Goal: Task Accomplishment & Management: Manage account settings

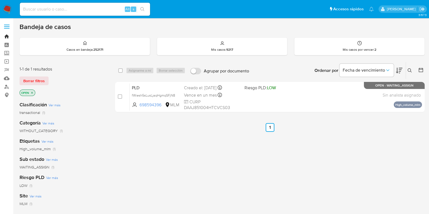
click at [8, 39] on link "Bandeja" at bounding box center [32, 36] width 65 height 8
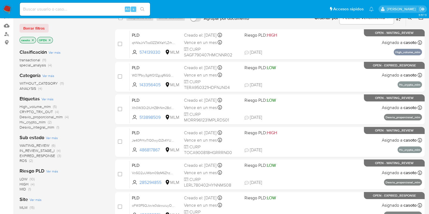
scroll to position [102, 0]
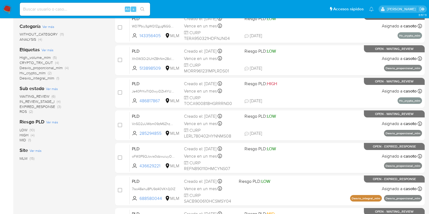
click at [28, 113] on span "ROS (2)" at bounding box center [26, 111] width 13 height 5
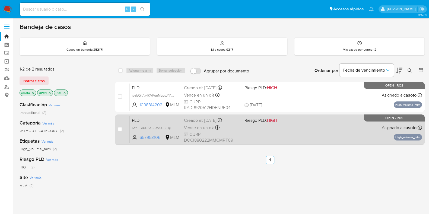
click at [286, 133] on div "PLD 6YnFLe0USK3FeVSCiRHjEdnO 657953106 MLM Riesgo PLD: HIGH Creado el: 12/07/20…" at bounding box center [276, 129] width 292 height 27
click at [286, 126] on div "PLD 6YnFLe0USK3FeVSCiRHjEdnO 657953106 MLM Riesgo PLD: HIGH Creado el: 12/07/20…" at bounding box center [276, 129] width 292 height 27
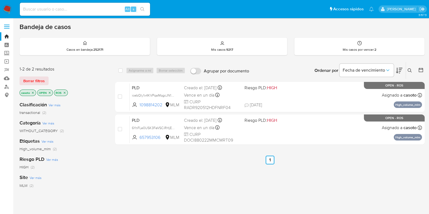
click at [65, 93] on icon "close-filter" at bounding box center [64, 92] width 3 height 3
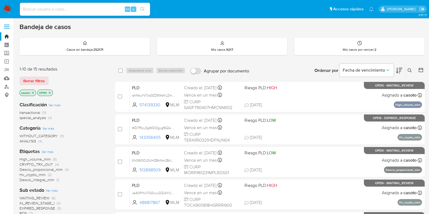
click at [410, 72] on icon at bounding box center [410, 70] width 4 height 4
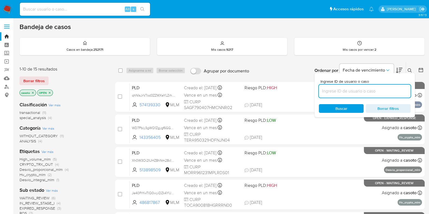
click at [357, 90] on input at bounding box center [365, 91] width 92 height 7
type input "698594396"
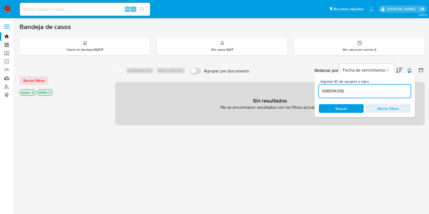
click at [408, 69] on icon at bounding box center [410, 70] width 4 height 4
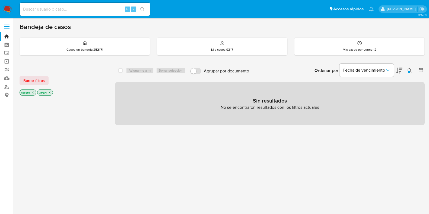
click at [33, 92] on icon "close-filter" at bounding box center [33, 93] width 2 height 2
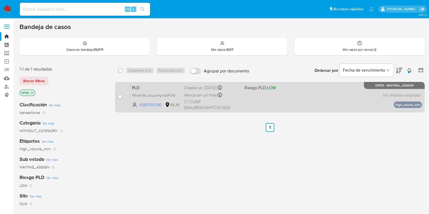
click at [318, 96] on div "PLD fWiesh5sLusLjaqHgmqSFjN8 698594396 MLM Riesgo PLD: LOW Creado el: 12/08/202…" at bounding box center [276, 96] width 292 height 27
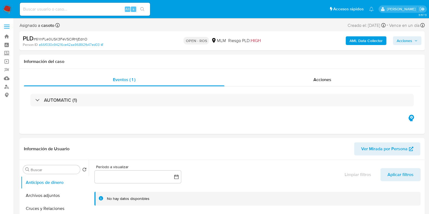
select select "10"
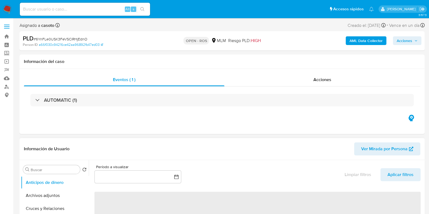
select select "10"
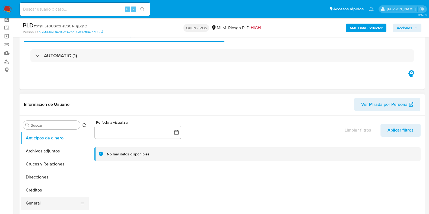
scroll to position [68, 0]
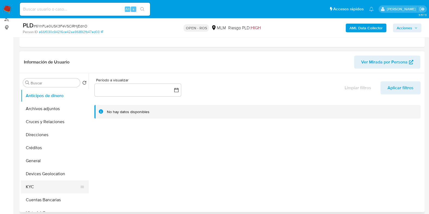
click at [38, 180] on button "KYC" at bounding box center [52, 186] width 63 height 13
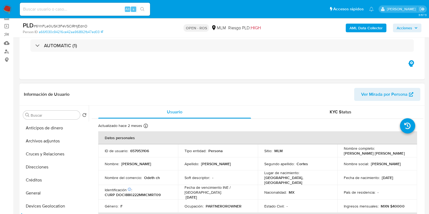
scroll to position [0, 0]
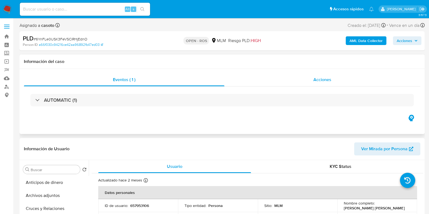
click at [328, 85] on div "Acciones" at bounding box center [322, 79] width 196 height 13
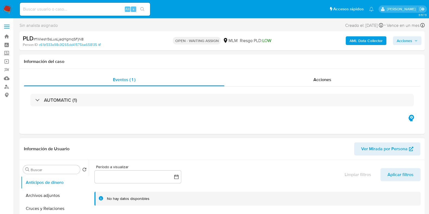
select select "10"
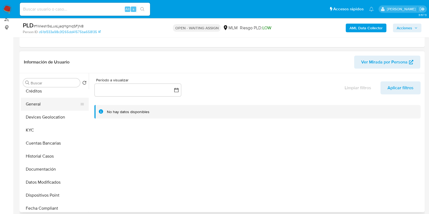
scroll to position [68, 0]
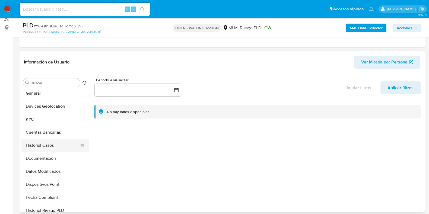
click at [42, 147] on button "Historial Casos" at bounding box center [52, 145] width 63 height 13
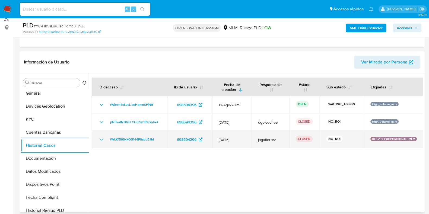
click at [98, 139] on td "tWLKfB9SxK06l144P8abbBJM" at bounding box center [129, 139] width 75 height 17
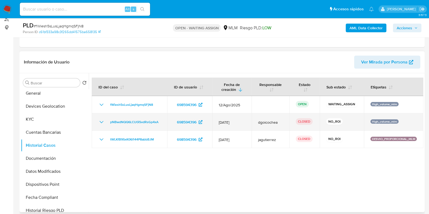
click at [100, 120] on icon "Mostrar/Ocultar" at bounding box center [101, 122] width 7 height 7
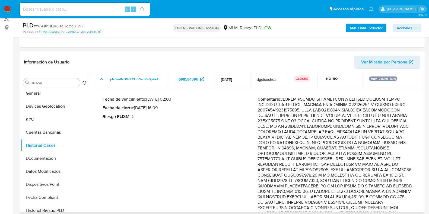
scroll to position [34, 0]
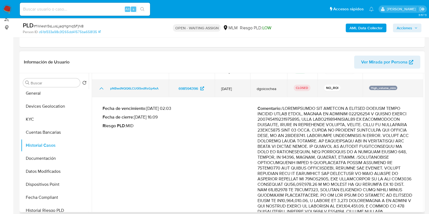
click at [97, 90] on td "pNBwdNQQ6LCU0iSvdRsGp4xA" at bounding box center [130, 88] width 77 height 17
click at [98, 89] on td "pNBwdNQQ6LCU0iSvdRsGp4xA" at bounding box center [130, 88] width 77 height 17
click at [99, 86] on icon "Mostrar/Ocultar" at bounding box center [101, 88] width 7 height 7
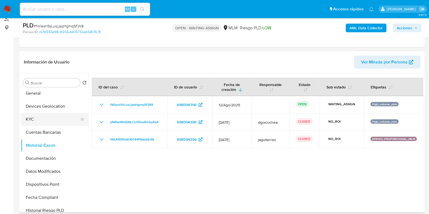
click at [49, 117] on button "KYC" at bounding box center [52, 119] width 63 height 13
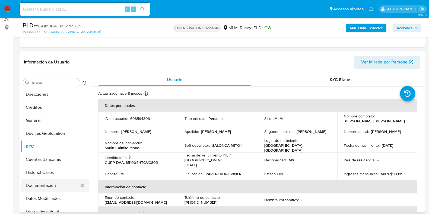
scroll to position [34, 0]
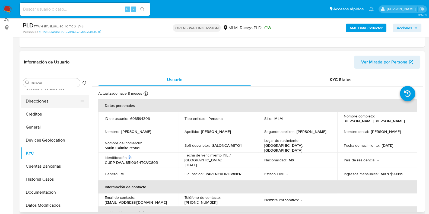
click at [47, 104] on button "Direcciones" at bounding box center [52, 101] width 63 height 13
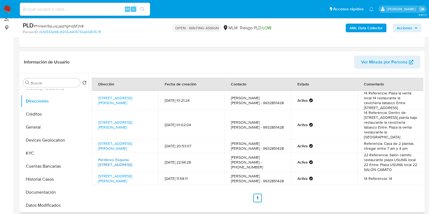
click at [112, 158] on link "Periférico Esquina Paseo De La Choca 102, Centro, Tabasco, 86035, Mexico 102" at bounding box center [115, 162] width 34 height 10
drag, startPoint x: 395, startPoint y: 167, endPoint x: 368, endPoint y: 169, distance: 27.2
click at [368, 169] on td "22 Referencia: Salón caimito restaurante plaza USUMA local 22 Entre: Plaza USUM…" at bounding box center [390, 162] width 66 height 20
copy td "SALÓN CAIMITO"
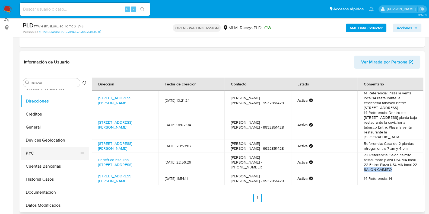
click at [34, 154] on button "KYC" at bounding box center [52, 153] width 63 height 13
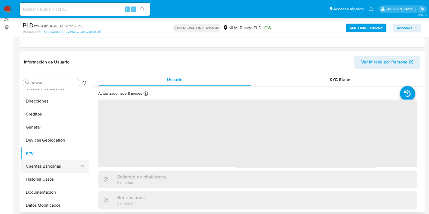
scroll to position [68, 0]
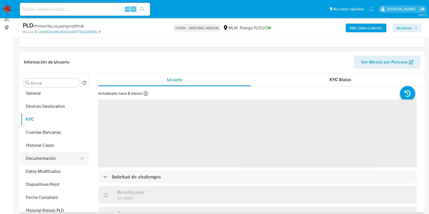
click at [43, 158] on button "Documentación" at bounding box center [52, 158] width 63 height 13
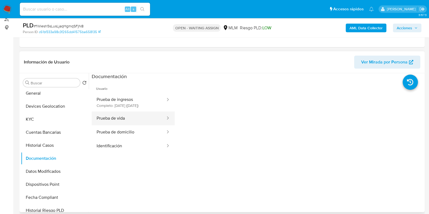
click at [120, 125] on button "Prueba de vida" at bounding box center [129, 119] width 74 height 14
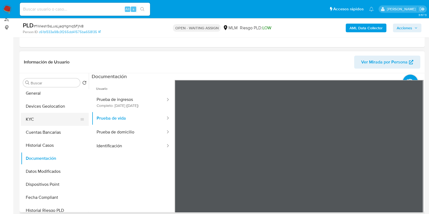
click at [37, 121] on button "KYC" at bounding box center [52, 119] width 63 height 13
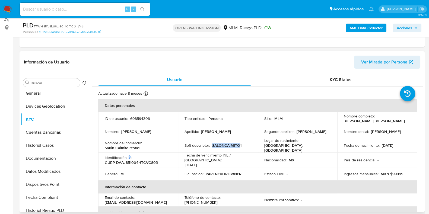
drag, startPoint x: 239, startPoint y: 144, endPoint x: 211, endPoint y: 146, distance: 27.4
click at [212, 146] on p "SALONCAIMITO1" at bounding box center [226, 145] width 29 height 5
copy p "SALONCAIMITO"
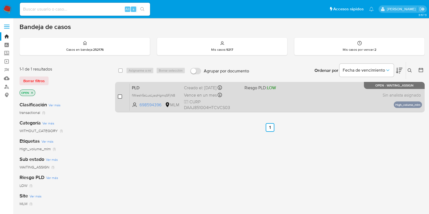
click at [120, 98] on input "checkbox" at bounding box center [120, 96] width 4 height 4
checkbox input "true"
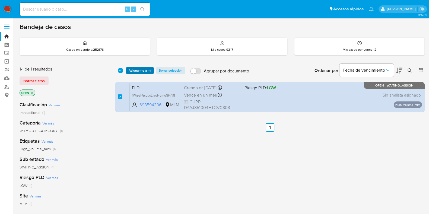
click at [135, 71] on span "Asignarme a mí" at bounding box center [140, 70] width 23 height 5
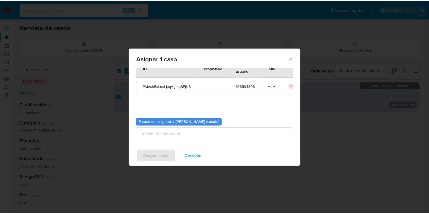
scroll to position [28, 0]
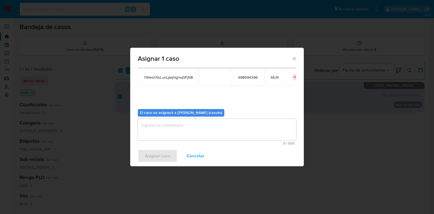
click at [189, 136] on textarea "assign-modal" at bounding box center [217, 130] width 158 height 22
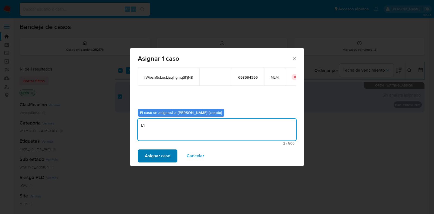
type textarea "L1"
click at [164, 154] on span "Asignar caso" at bounding box center [158, 156] width 26 height 12
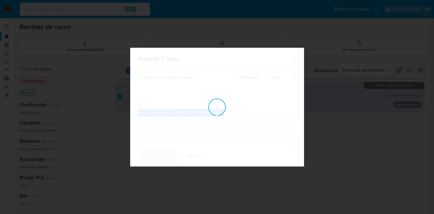
checkbox input "false"
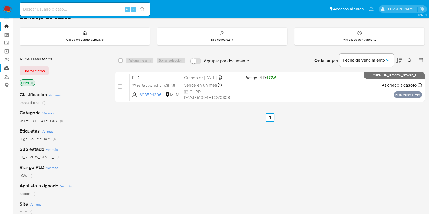
scroll to position [0, 0]
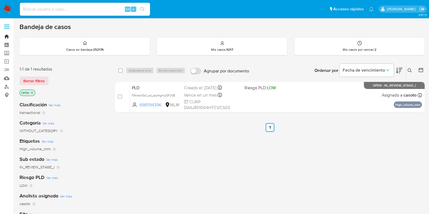
click at [8, 40] on link "Bandeja" at bounding box center [32, 36] width 65 height 8
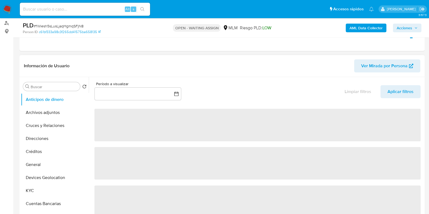
scroll to position [68, 0]
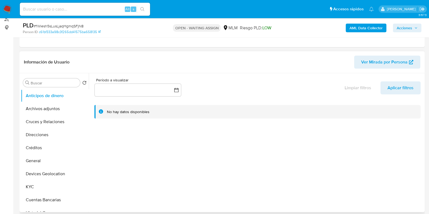
select select "10"
click at [46, 184] on button "KYC" at bounding box center [52, 186] width 63 height 13
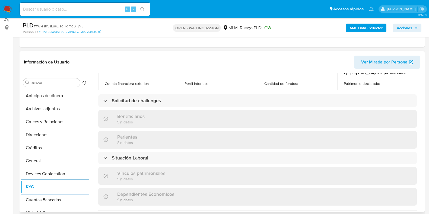
scroll to position [237, 0]
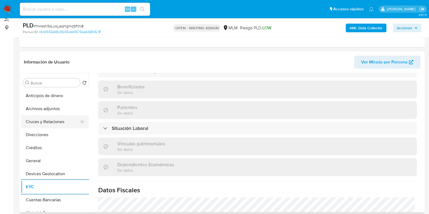
click at [60, 120] on button "Cruces y Relaciones" at bounding box center [52, 121] width 63 height 13
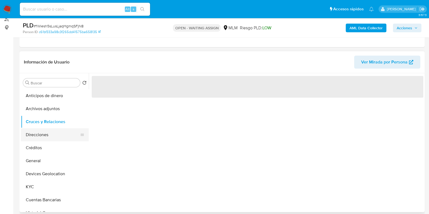
scroll to position [0, 0]
click at [46, 173] on div "Buscar Volver al orden por defecto Anticipos de dinero Archivos adjuntos Cruces…" at bounding box center [222, 142] width 402 height 139
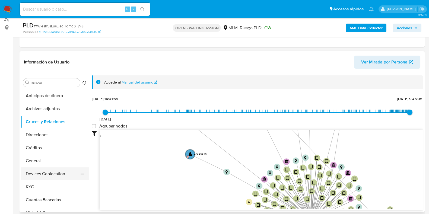
click at [42, 176] on button "Devices Geolocation" at bounding box center [52, 173] width 63 height 13
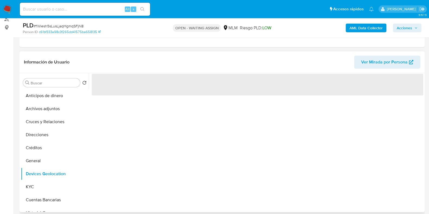
scroll to position [102, 0]
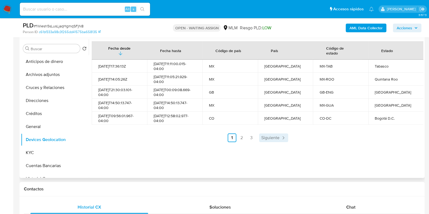
click at [261, 139] on span "Siguiente" at bounding box center [270, 138] width 18 height 4
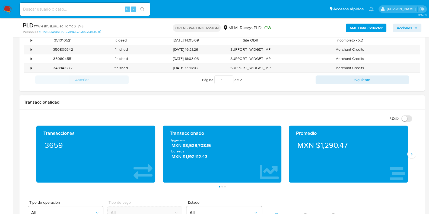
scroll to position [305, 0]
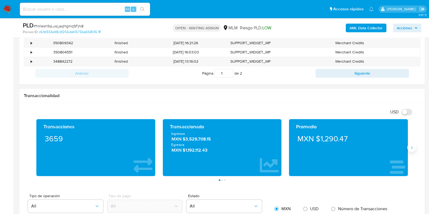
click at [413, 150] on button "Siguiente" at bounding box center [411, 147] width 9 height 9
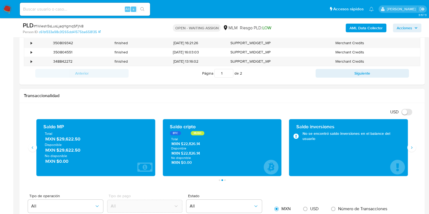
click at [74, 141] on span "MXN $29,622.50" at bounding box center [95, 139] width 101 height 6
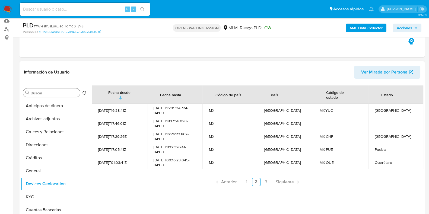
scroll to position [34, 0]
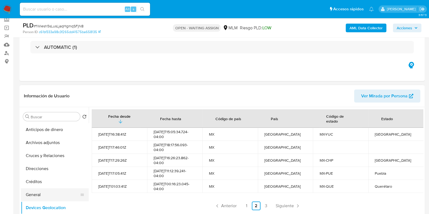
click at [41, 190] on button "General" at bounding box center [52, 194] width 63 height 13
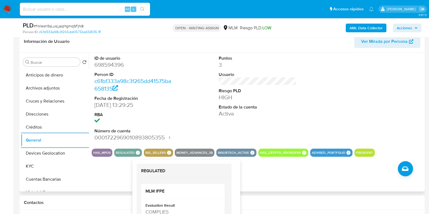
scroll to position [102, 0]
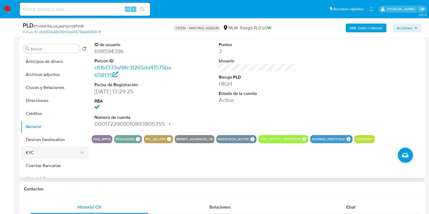
click at [42, 150] on button "KYC" at bounding box center [52, 152] width 63 height 13
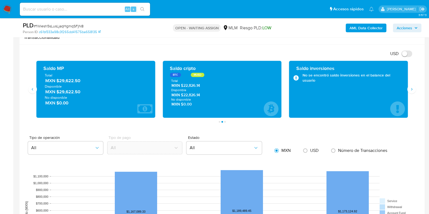
scroll to position [373, 0]
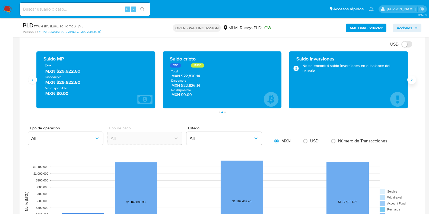
click at [412, 79] on icon "Siguiente" at bounding box center [411, 80] width 4 height 4
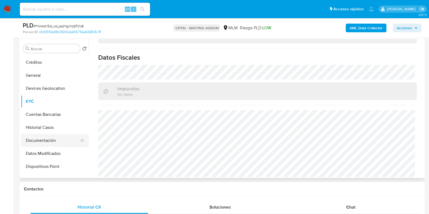
scroll to position [68, 0]
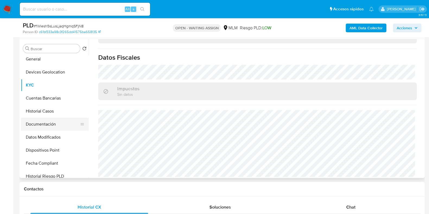
click at [44, 130] on button "Documentación" at bounding box center [52, 124] width 63 height 13
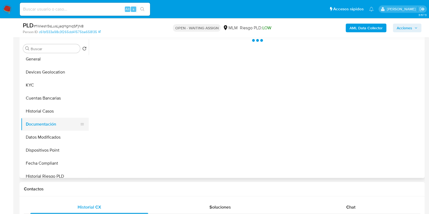
scroll to position [0, 0]
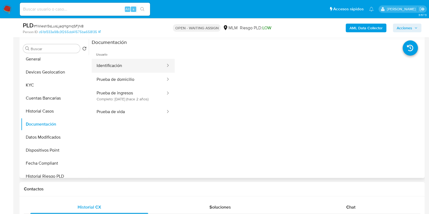
click at [133, 66] on button "Identificación" at bounding box center [129, 66] width 74 height 14
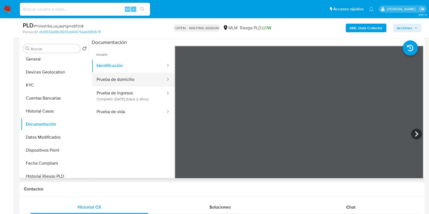
click at [129, 84] on button "Prueba de domicilio" at bounding box center [129, 80] width 74 height 14
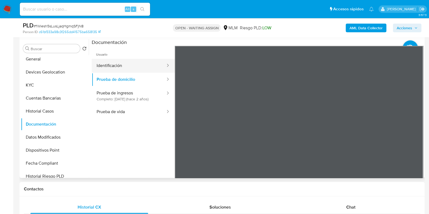
click at [107, 65] on button "Identificación" at bounding box center [129, 66] width 74 height 14
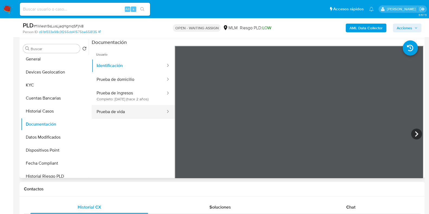
click at [130, 119] on button "Prueba de vida" at bounding box center [129, 112] width 74 height 14
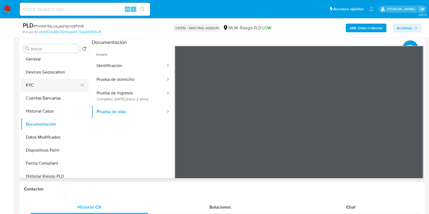
click at [42, 87] on button "KYC" at bounding box center [52, 85] width 63 height 13
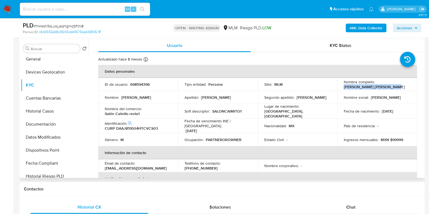
drag, startPoint x: 395, startPoint y: 89, endPoint x: 340, endPoint y: 97, distance: 55.9
click at [342, 88] on td "Nombre completo : Jesus Emanuel David Acuña" at bounding box center [377, 84] width 80 height 13
copy p "Jesus Emanuel David Acuña"
drag, startPoint x: 168, startPoint y: 162, endPoint x: 153, endPoint y: 163, distance: 15.5
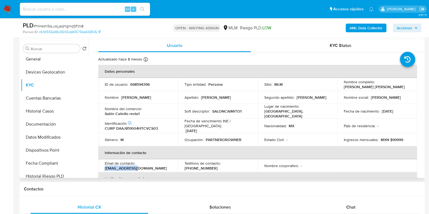
click at [138, 163] on div "Email de contacto : dhajut@gmail.com" at bounding box center [138, 166] width 67 height 10
copy p "dhajut@gmail.com"
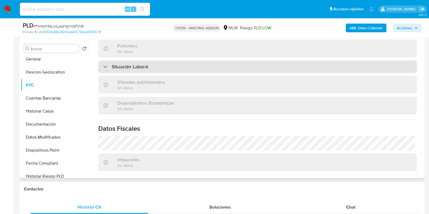
scroll to position [271, 0]
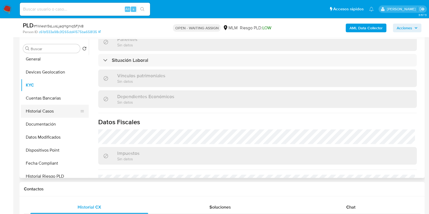
click at [48, 114] on button "Historial Casos" at bounding box center [52, 111] width 63 height 13
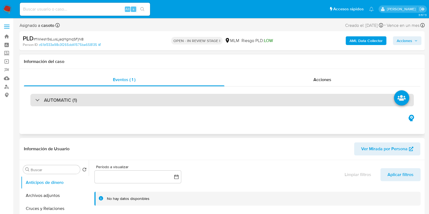
select select "10"
click at [115, 97] on div "AUTOMATIC (1)" at bounding box center [221, 100] width 383 height 12
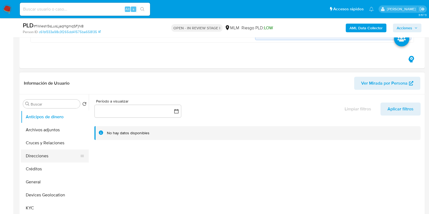
scroll to position [135, 0]
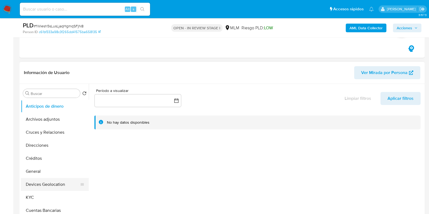
click at [43, 181] on button "Devices Geolocation" at bounding box center [52, 184] width 63 height 13
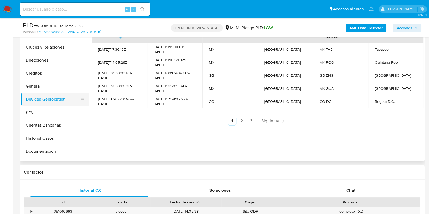
scroll to position [34, 0]
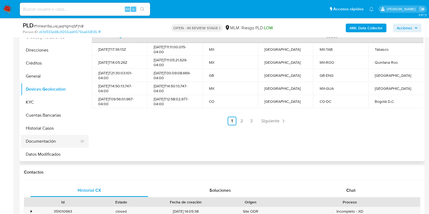
click at [38, 139] on button "Documentación" at bounding box center [52, 141] width 63 height 13
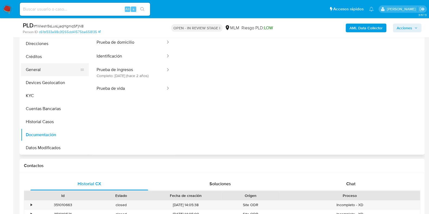
click at [42, 70] on button "General" at bounding box center [52, 69] width 63 height 13
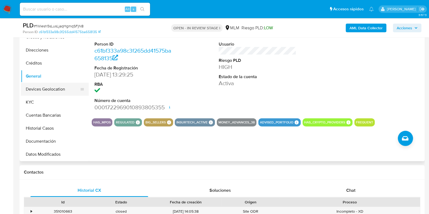
scroll to position [0, 0]
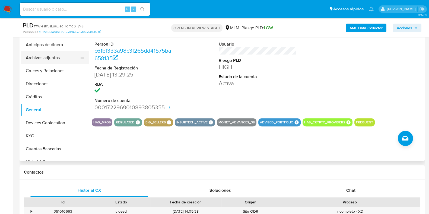
click at [47, 55] on button "Archivos adjuntos" at bounding box center [52, 57] width 63 height 13
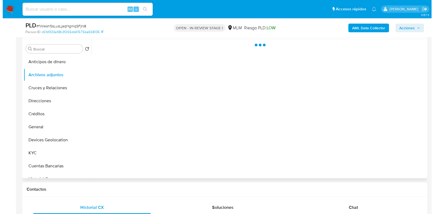
scroll to position [170, 0]
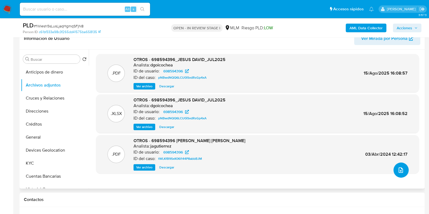
click at [404, 173] on button "upload-file" at bounding box center [400, 170] width 15 height 15
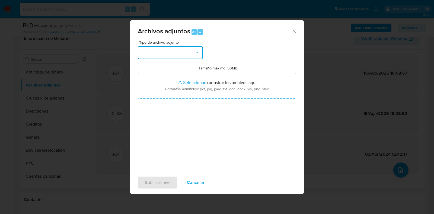
click at [165, 54] on button "button" at bounding box center [170, 52] width 65 height 13
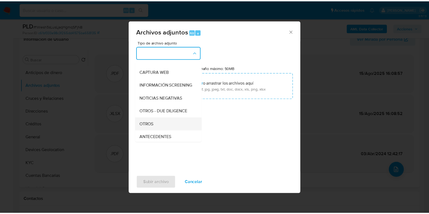
scroll to position [68, 0]
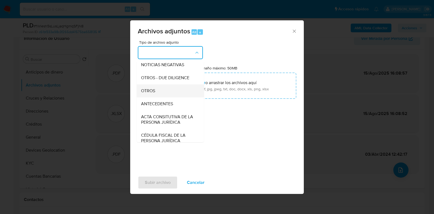
click at [152, 97] on div "OTROS" at bounding box center [168, 90] width 55 height 13
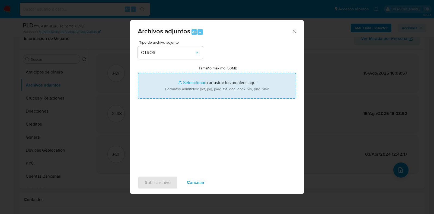
click at [188, 84] on input "Tamaño máximo: 50MB Seleccionar archivos" at bounding box center [217, 86] width 158 height 26
type input "C:\fakepath\698594396_JESUS EMANUEL DAVID ACUNA_AGO2025.pdf"
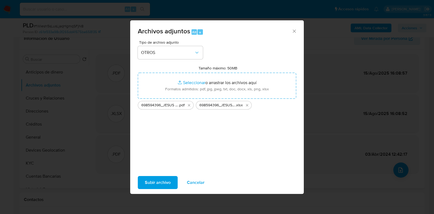
click at [154, 180] on span "Subir archivo" at bounding box center [158, 183] width 26 height 12
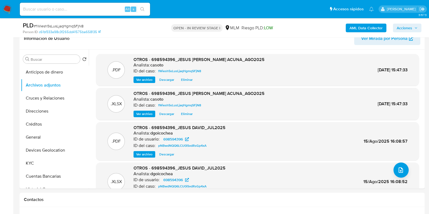
click at [398, 28] on span "Acciones" at bounding box center [404, 28] width 15 height 9
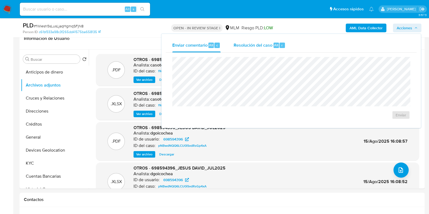
click at [257, 42] on span "Resolución del caso" at bounding box center [253, 45] width 39 height 6
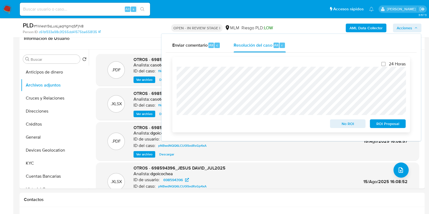
click at [338, 124] on span "No ROI" at bounding box center [348, 124] width 28 height 8
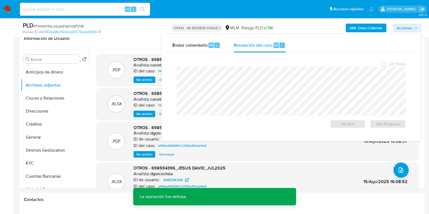
click at [59, 28] on span "# fWiesh5sLusLjaqHgmqSFjN8" at bounding box center [59, 25] width 50 height 5
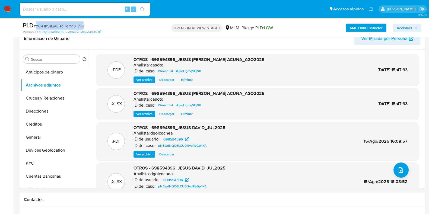
click at [59, 28] on span "# fWiesh5sLusLjaqHgmqSFjN8" at bounding box center [59, 25] width 50 height 5
copy span "fWiesh5sLusLjaqHgmqSFjN8"
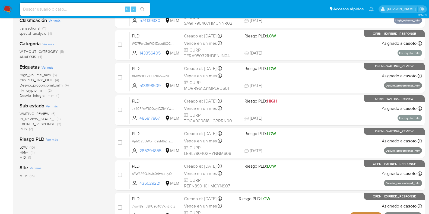
scroll to position [102, 0]
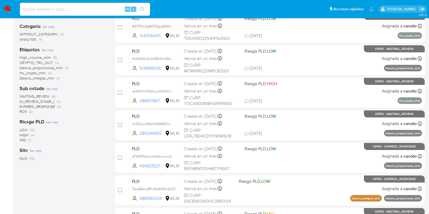
click at [25, 112] on span "ROS" at bounding box center [23, 111] width 7 height 5
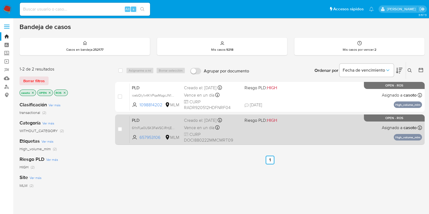
click at [292, 136] on div "PLD 6YnFLe0USK3FeVSCiRHjEdnO 657953106 MLM Riesgo PLD: HIGH Creado el: [DATE] C…" at bounding box center [276, 129] width 292 height 27
click at [287, 126] on div "PLD 6YnFLe0USK3FeVSCiRHjEdnO 657953106 MLM Riesgo PLD: HIGH Creado el: 12/07/20…" at bounding box center [276, 129] width 292 height 27
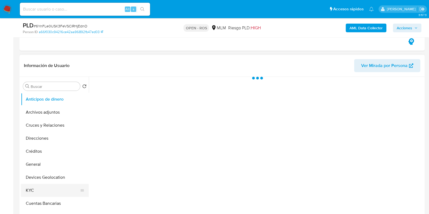
scroll to position [102, 0]
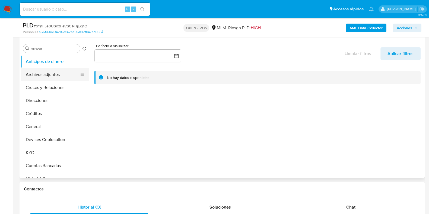
click at [46, 74] on button "Archivos adjuntos" at bounding box center [52, 74] width 63 height 13
select select "10"
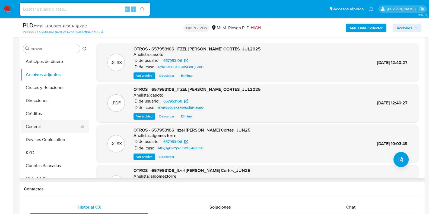
click at [37, 128] on button "General" at bounding box center [52, 126] width 63 height 13
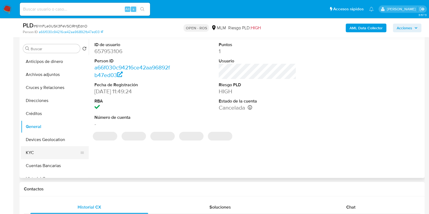
click at [36, 153] on button "KYC" at bounding box center [52, 152] width 63 height 13
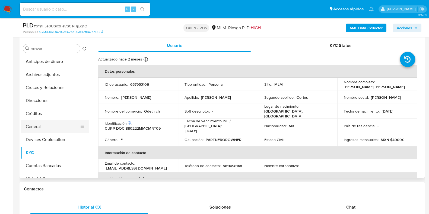
click at [34, 130] on button "General" at bounding box center [52, 126] width 63 height 13
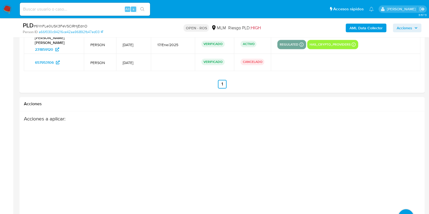
scroll to position [909, 0]
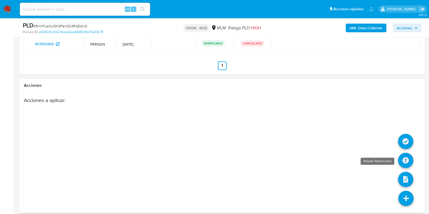
click at [404, 157] on icon at bounding box center [405, 160] width 15 height 15
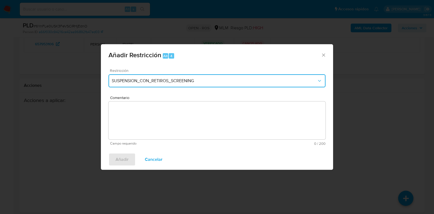
click at [164, 76] on button "SUSPENSION_CON_RETIROS_SCREENING" at bounding box center [217, 80] width 217 height 13
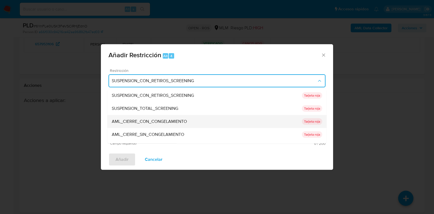
click at [164, 122] on span "AML_CIERRE_CON_CONGELAMIENTO" at bounding box center [149, 121] width 75 height 5
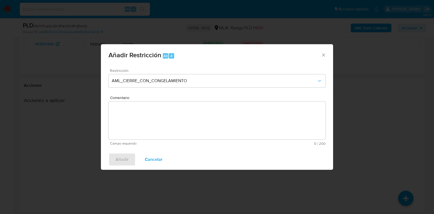
click at [161, 109] on textarea "Comentario" at bounding box center [217, 120] width 217 height 38
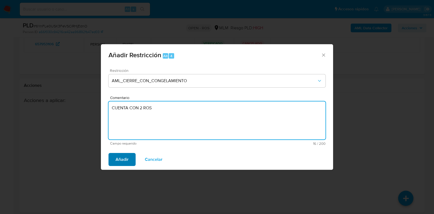
type textarea "CUENTA CON 2 ROS"
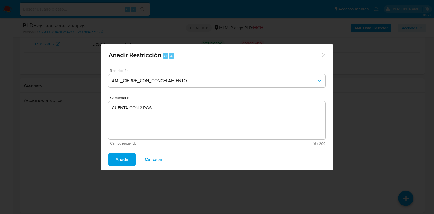
click at [126, 158] on span "Añadir" at bounding box center [122, 160] width 13 height 12
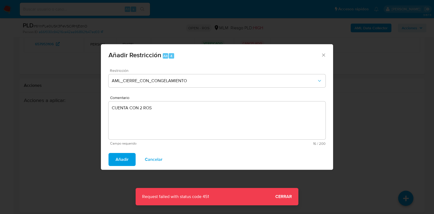
click at [286, 199] on div "Añadir Restricción Alt 4 Restricción AML_CIERRE_CON_CONGELAMIENTO Comentario CU…" at bounding box center [217, 107] width 434 height 214
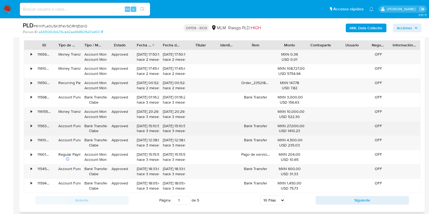
scroll to position [536, 0]
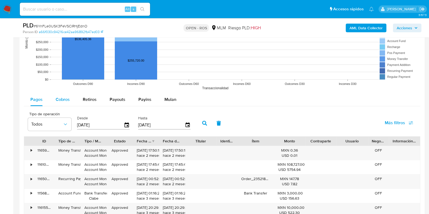
click at [65, 105] on div "Cobros" at bounding box center [63, 99] width 14 height 13
select select "10"
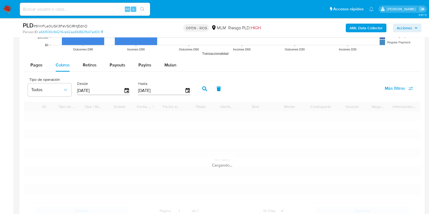
scroll to position [603, 0]
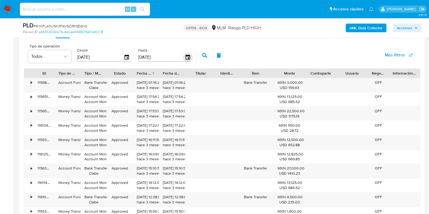
click at [185, 59] on icon "button" at bounding box center [187, 57] width 4 height 5
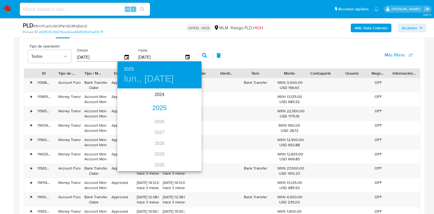
click at [158, 106] on div "2025" at bounding box center [159, 108] width 84 height 11
click at [191, 119] on div "jun." at bounding box center [188, 120] width 28 height 20
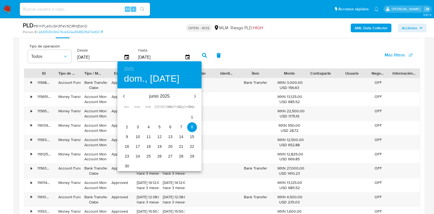
click at [124, 165] on span "30" at bounding box center [127, 165] width 10 height 5
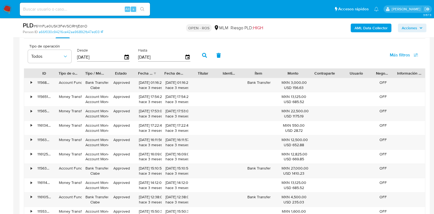
type input "[DATE]"
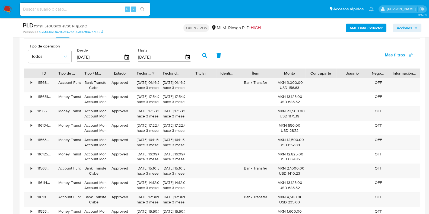
click at [202, 56] on icon "button" at bounding box center [204, 55] width 5 height 5
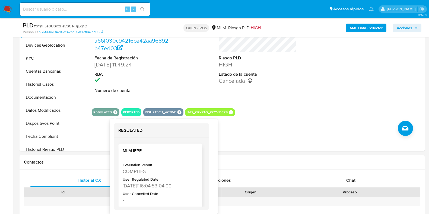
scroll to position [26, 0]
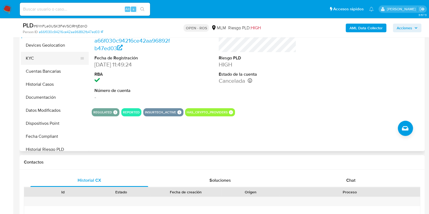
click at [34, 60] on button "KYC" at bounding box center [52, 58] width 63 height 13
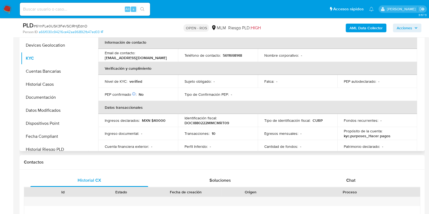
scroll to position [30, 0]
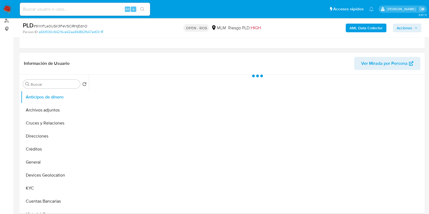
scroll to position [68, 0]
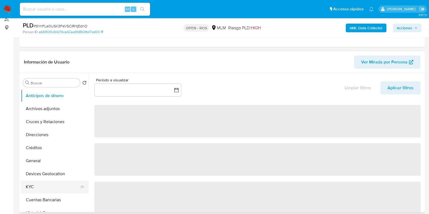
select select "10"
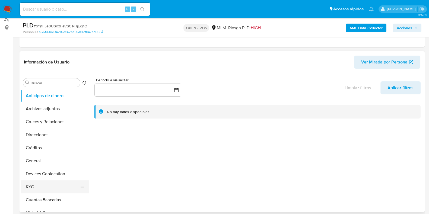
click at [39, 180] on button "KYC" at bounding box center [52, 186] width 63 height 13
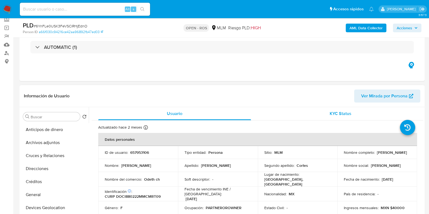
scroll to position [0, 0]
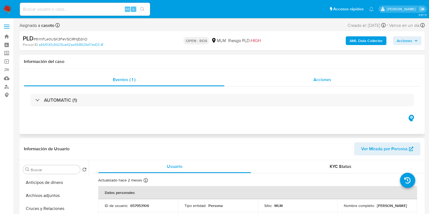
click at [324, 85] on div "Acciones" at bounding box center [322, 79] width 196 height 13
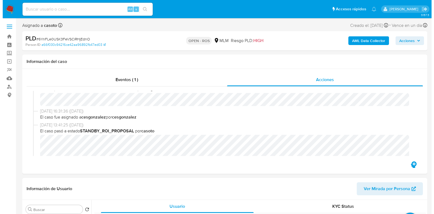
scroll to position [271, 0]
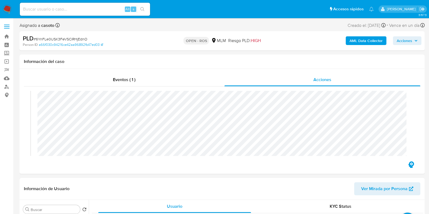
click at [406, 42] on span "Acciones" at bounding box center [404, 40] width 15 height 9
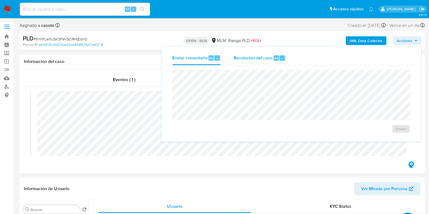
click at [256, 62] on div "Resolución del caso Alt r" at bounding box center [260, 58] width 52 height 14
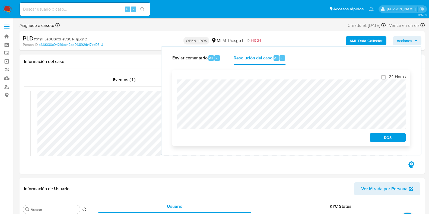
click at [382, 141] on span "ROS" at bounding box center [388, 138] width 28 height 8
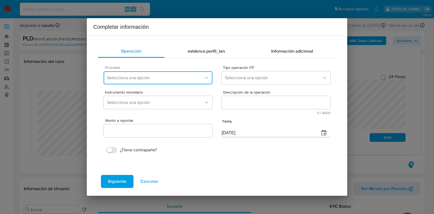
click at [147, 74] on button "Selecciona una opción" at bounding box center [158, 77] width 109 height 13
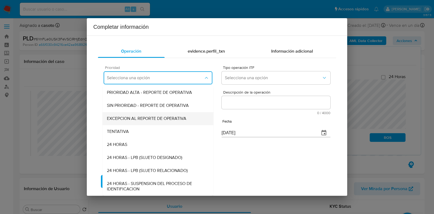
click at [150, 121] on span "EXCEPCION AL REPORTE DE OPERATIVA" at bounding box center [146, 118] width 79 height 5
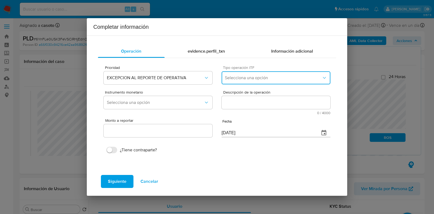
click at [240, 83] on button "Selecciona una opción" at bounding box center [276, 77] width 109 height 13
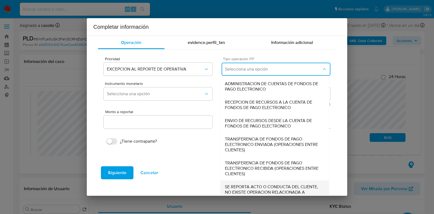
scroll to position [17, 0]
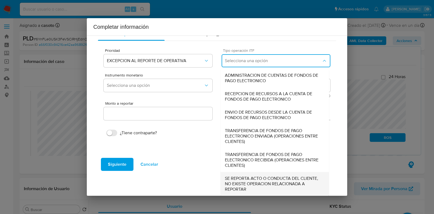
click at [255, 187] on span "SE REPORTA ACTO O CONDUCTA DEL CLIENTE, NO EXISTE OPERACION RELACIONADA A REPOR…" at bounding box center [275, 184] width 100 height 16
type input "0.00"
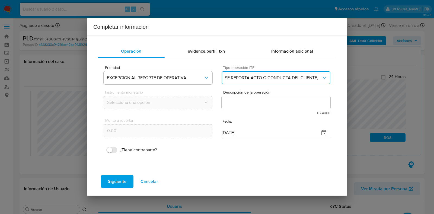
scroll to position [0, 0]
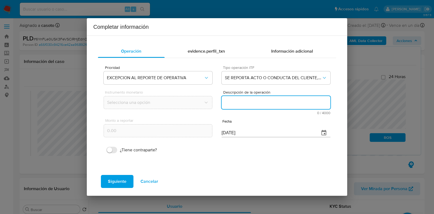
click at [233, 104] on textarea "Descripción de la operación" at bounding box center [276, 102] width 109 height 13
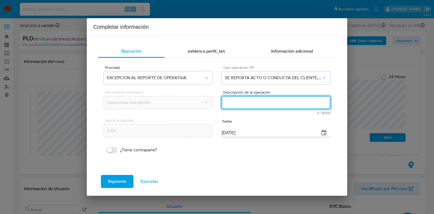
paste textarea "/CONOCIMIENTO DEL CLIENTE ITZEL MARIEL DOMINGUEZ CORTES NUMERO DE CLIENTE 65795…"
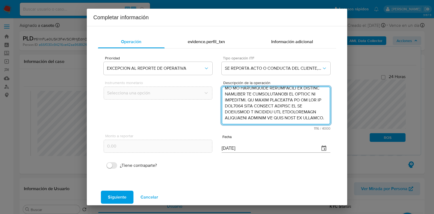
type textarea "/CONOCIMIENTO DEL CLIENTE ITZEL MARIEL DOMINGUEZ CORTES NUMERO DE CLIENTE 65795…"
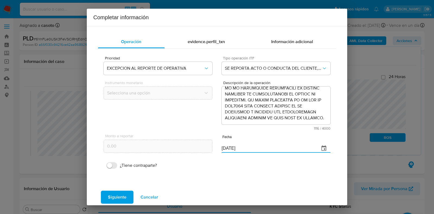
drag, startPoint x: 241, startPoint y: 148, endPoint x: 210, endPoint y: 147, distance: 31.8
click at [210, 147] on div "Monto a reportar 0.00 Fecha 08/09/2025" at bounding box center [217, 143] width 227 height 26
type input "24/06/2025"
click at [111, 196] on span "Siguiente" at bounding box center [117, 197] width 18 height 12
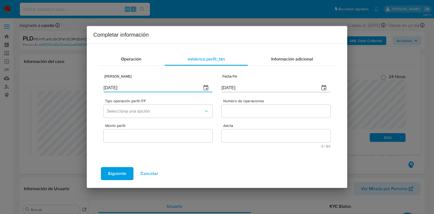
drag, startPoint x: 127, startPoint y: 91, endPoint x: 81, endPoint y: 91, distance: 46.4
click at [81, 91] on div "Completar información Operación evidence.perfil_txn Información adicional Fecha…" at bounding box center [217, 107] width 434 height 214
type input "[DATE]"
drag, startPoint x: 245, startPoint y: 91, endPoint x: 219, endPoint y: 90, distance: 25.3
click at [219, 90] on div "Fecha Inicio [DATE] Fecha Fin [DATE]" at bounding box center [217, 83] width 227 height 26
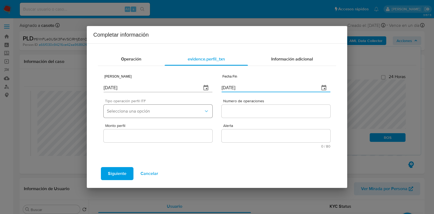
type input "[DATE]"
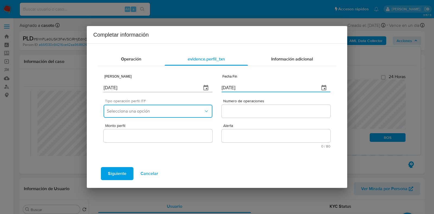
click at [167, 110] on span "Selecciona una opción" at bounding box center [155, 111] width 97 height 5
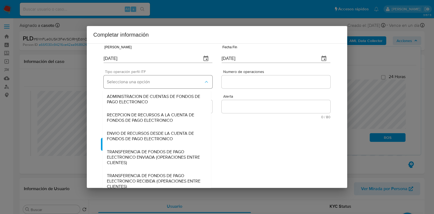
scroll to position [58, 0]
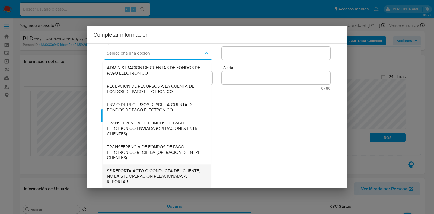
click at [152, 173] on span "SE REPORTA ACTO O CONDUCTA DEL CLIENTE, NO EXISTE OPERACION RELACIONADA A REPOR…" at bounding box center [157, 176] width 100 height 16
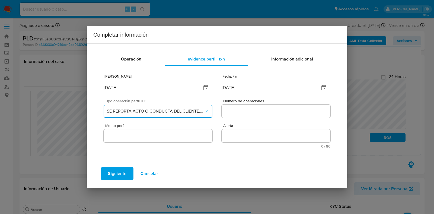
scroll to position [0, 0]
click at [185, 110] on span "SE REPORTA ACTO O CONDUCTA DEL CLIENTE, NO EXISTE OPERACION RELACIONADA A REPOR…" at bounding box center [155, 111] width 97 height 5
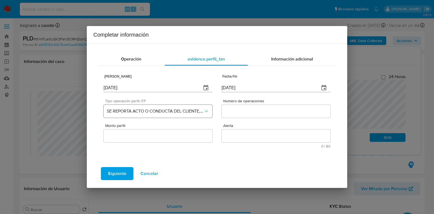
scroll to position [58, 0]
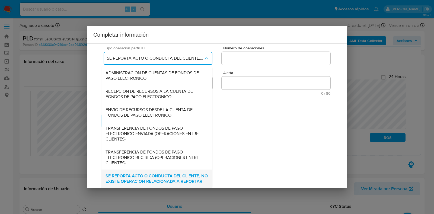
click at [175, 173] on span "SE REPORTA ACTO O CONDUCTA DEL CLIENTE, NO EXISTE OPERACION RELACIONADA A REPOR…" at bounding box center [157, 178] width 102 height 11
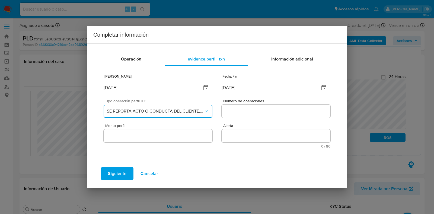
scroll to position [0, 0]
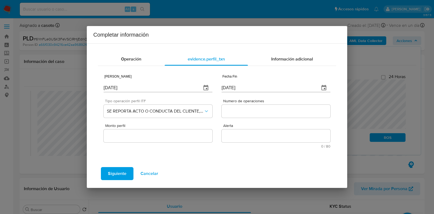
click at [249, 114] on input "Numero de operaciones" at bounding box center [276, 111] width 109 height 7
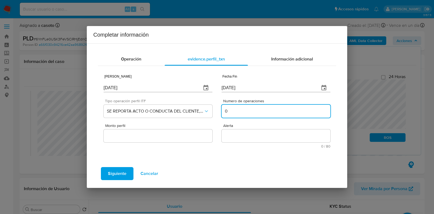
type input "0"
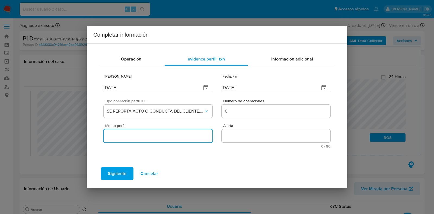
click at [157, 136] on input "Monto perfil" at bounding box center [158, 135] width 109 height 7
type input "0.00"
click at [237, 132] on textarea "Alerta" at bounding box center [276, 135] width 109 height 13
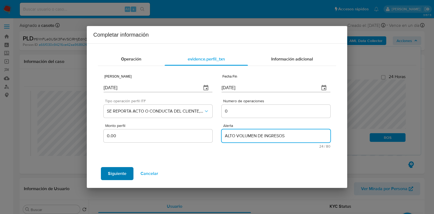
type textarea "ALTO VOLUMEN DE INGRESOS"
click at [116, 177] on span "Siguiente" at bounding box center [117, 174] width 18 height 12
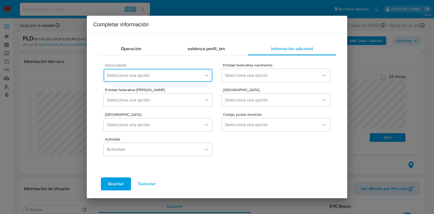
click at [130, 76] on span "Selecciona una opción" at bounding box center [155, 75] width 97 height 5
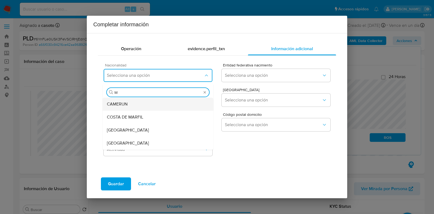
type input "ME"
click at [121, 141] on span "MEXICO" at bounding box center [128, 143] width 42 height 5
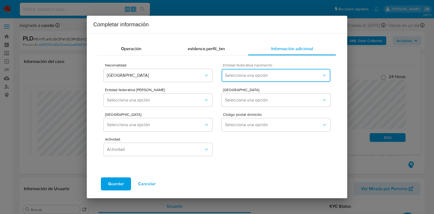
click at [236, 81] on button "Selecciona una opción" at bounding box center [276, 75] width 109 height 13
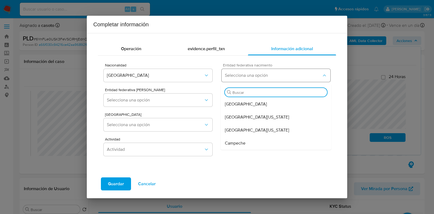
type input "M"
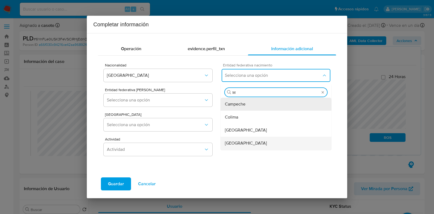
click at [233, 144] on span "México" at bounding box center [246, 143] width 42 height 5
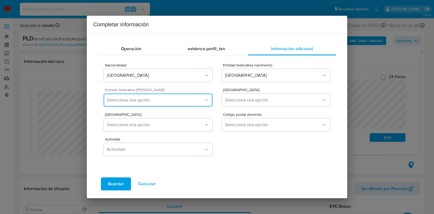
click at [155, 103] on button "Selecciona una opción" at bounding box center [158, 100] width 109 height 13
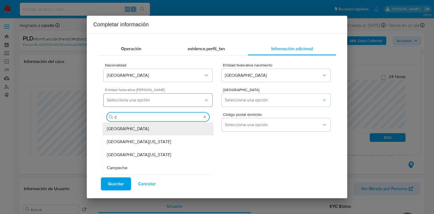
type input "CI"
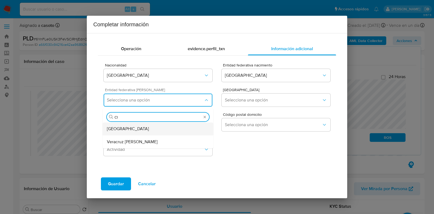
click at [144, 128] on div "Ciudad de México" at bounding box center [158, 128] width 102 height 13
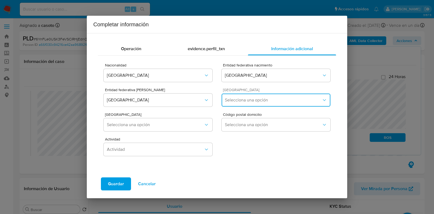
click at [240, 100] on span "Selecciona una opción" at bounding box center [273, 99] width 97 height 5
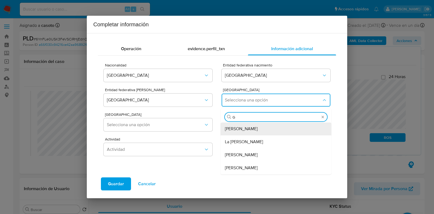
type input "GU"
click at [233, 125] on div "Gustavo A. Madero" at bounding box center [276, 128] width 102 height 13
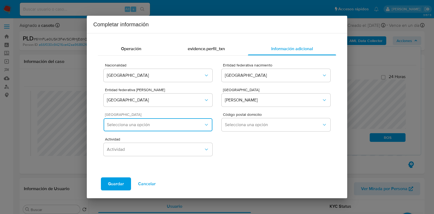
click at [151, 122] on button "Selecciona una opción" at bounding box center [158, 124] width 109 height 13
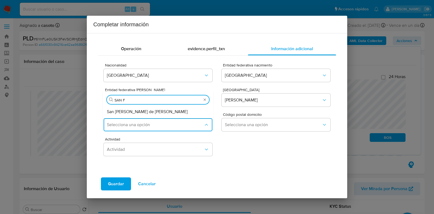
type input "SAN FE"
click at [150, 111] on div "San Felipe de Jesús" at bounding box center [158, 111] width 102 height 13
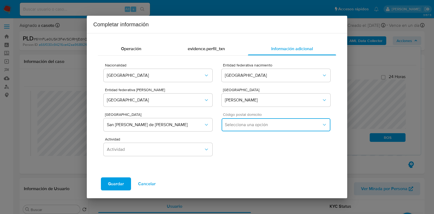
click at [251, 124] on span "Selecciona una opción" at bounding box center [273, 124] width 97 height 5
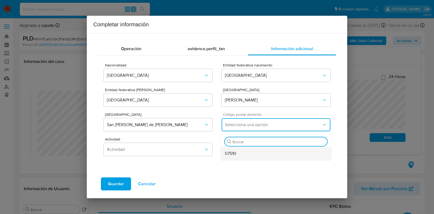
click at [237, 154] on div "07510" at bounding box center [276, 153] width 102 height 13
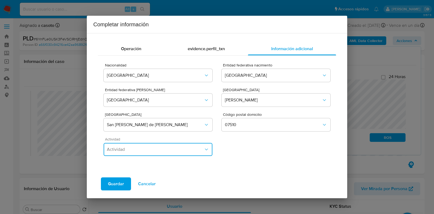
click at [127, 154] on button "Actividad" at bounding box center [158, 149] width 109 height 13
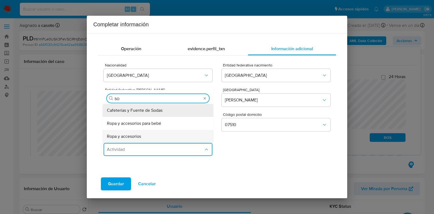
type input "S"
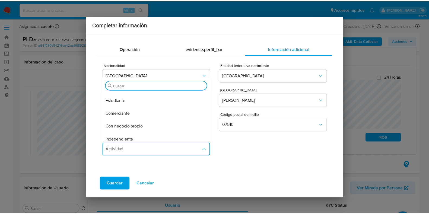
scroll to position [34, 0]
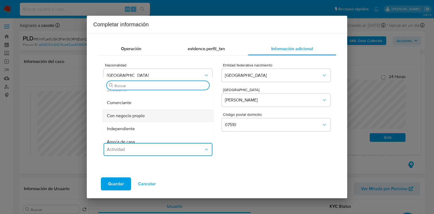
click at [140, 116] on span "Con negocio propio" at bounding box center [126, 115] width 38 height 5
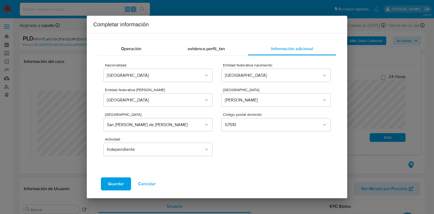
click at [118, 183] on span "Guardar" at bounding box center [116, 184] width 16 height 12
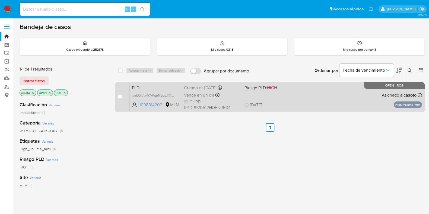
click at [309, 106] on span "[DATE] [DATE] 14:53" at bounding box center [302, 105] width 117 height 6
click at [262, 105] on span "[DATE]" at bounding box center [253, 105] width 18 height 6
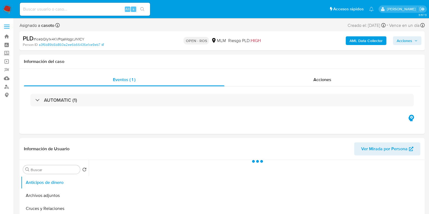
select select "10"
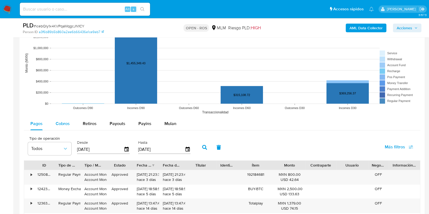
click at [64, 128] on div "Cobros" at bounding box center [63, 123] width 14 height 13
select select "10"
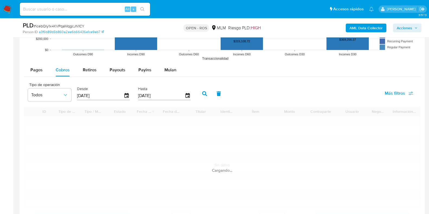
scroll to position [577, 0]
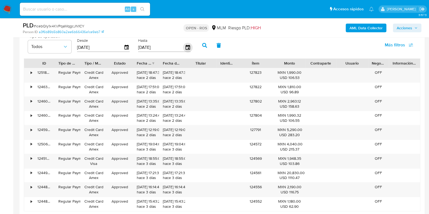
click at [185, 46] on icon "button" at bounding box center [187, 47] width 9 height 9
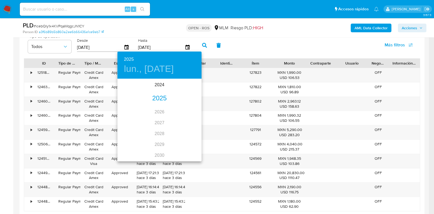
click at [154, 99] on div "2025" at bounding box center [159, 98] width 84 height 11
click at [188, 112] on div "jun." at bounding box center [188, 110] width 28 height 20
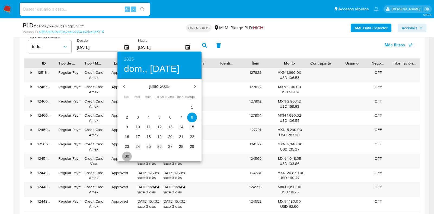
drag, startPoint x: 128, startPoint y: 157, endPoint x: 155, endPoint y: 144, distance: 29.5
click at [128, 157] on p "30" at bounding box center [127, 156] width 4 height 5
type input "[DATE]"
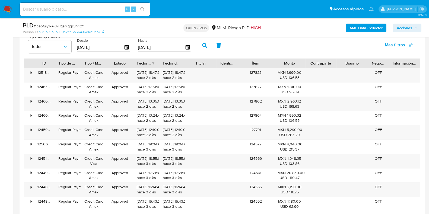
click at [204, 44] on icon "button" at bounding box center [204, 45] width 5 height 5
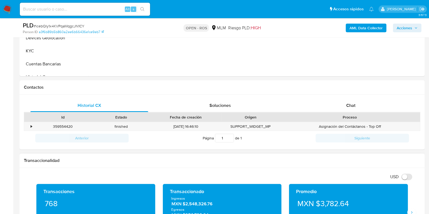
scroll to position [102, 0]
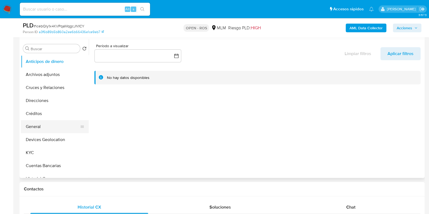
drag, startPoint x: 50, startPoint y: 124, endPoint x: 54, endPoint y: 125, distance: 4.4
click at [49, 125] on button "General" at bounding box center [52, 126] width 63 height 13
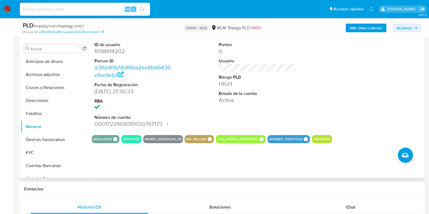
scroll to position [0, 0]
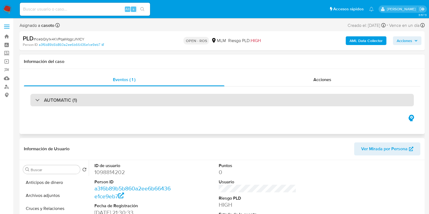
click at [78, 104] on div "AUTOMATIC (1)" at bounding box center [221, 100] width 383 height 12
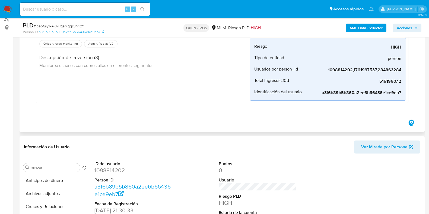
scroll to position [170, 0]
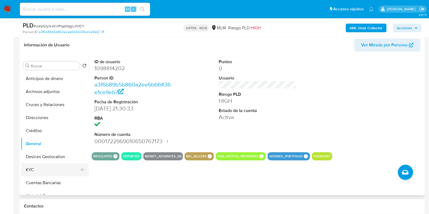
click at [33, 168] on button "KYC" at bounding box center [52, 169] width 63 height 13
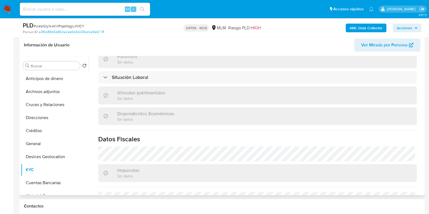
scroll to position [336, 0]
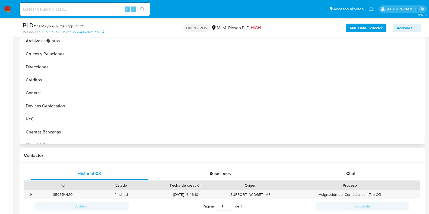
scroll to position [271, 0]
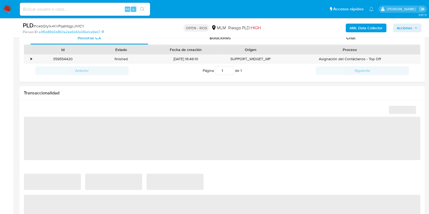
select select "10"
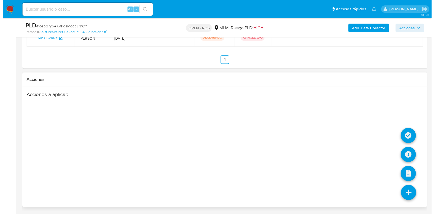
scroll to position [893, 0]
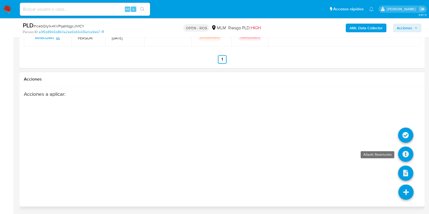
click at [404, 157] on icon at bounding box center [405, 154] width 15 height 15
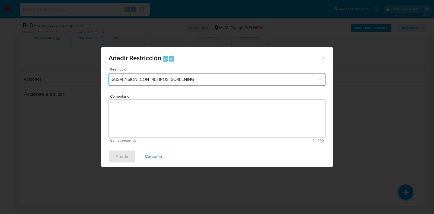
click at [165, 81] on span "SUSPENSION_CON_RETIROS_SCREENING" at bounding box center [214, 79] width 205 height 5
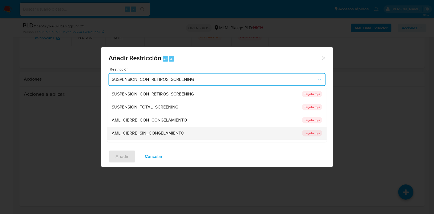
click at [165, 132] on span "AML_CIERRE_SIN_CONGELAMIENTO" at bounding box center [148, 133] width 72 height 5
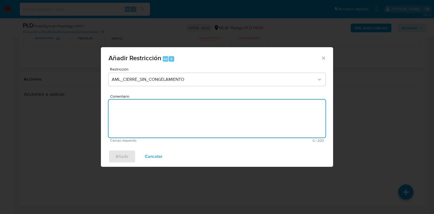
click at [163, 120] on textarea "Comentario" at bounding box center [217, 119] width 217 height 38
type textarea "CUENTA CON 2 ROS"
click at [128, 158] on span "Añadir" at bounding box center [122, 157] width 13 height 12
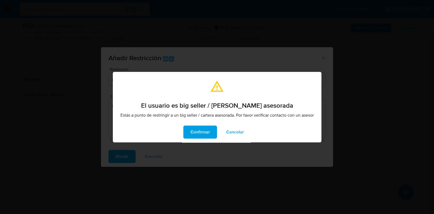
click at [206, 137] on span "Confirmar" at bounding box center [200, 132] width 20 height 12
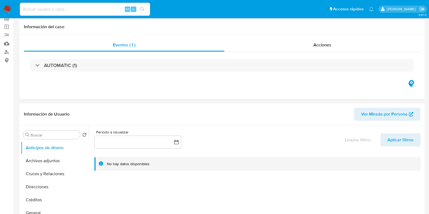
scroll to position [0, 0]
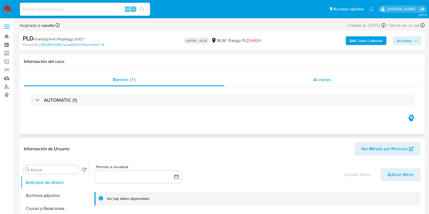
click at [316, 83] on div "Acciones" at bounding box center [322, 79] width 196 height 13
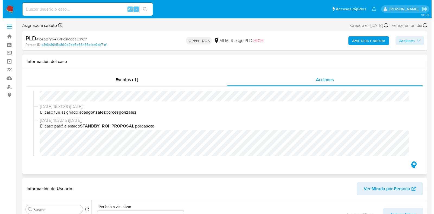
scroll to position [237, 0]
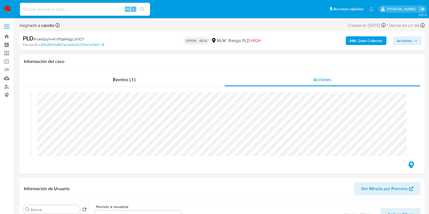
click at [397, 38] on span "Acciones" at bounding box center [404, 40] width 15 height 9
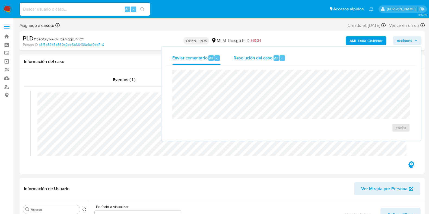
click at [272, 55] on span "Resolución del caso" at bounding box center [253, 58] width 39 height 6
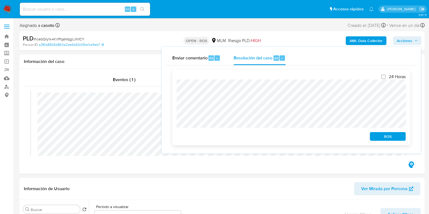
click at [374, 136] on span "ROS" at bounding box center [388, 137] width 28 height 8
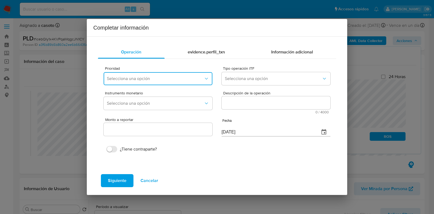
click at [165, 78] on span "Selecciona una opción" at bounding box center [155, 78] width 97 height 5
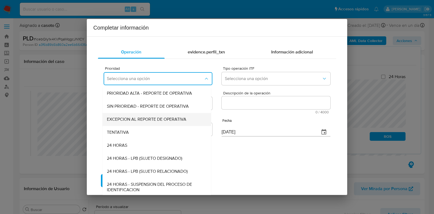
click at [164, 123] on div "EXCEPCION AL REPORTE DE OPERATIVA" at bounding box center [155, 119] width 97 height 13
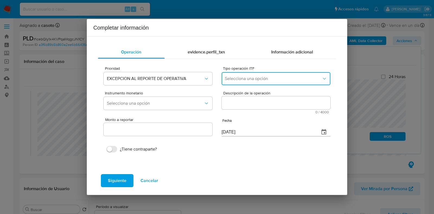
click at [235, 83] on button "Selecciona una opción" at bounding box center [276, 78] width 109 height 13
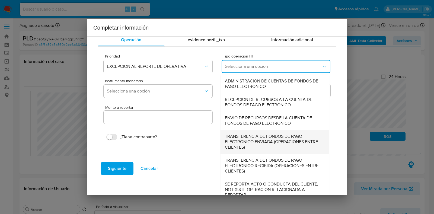
scroll to position [19, 0]
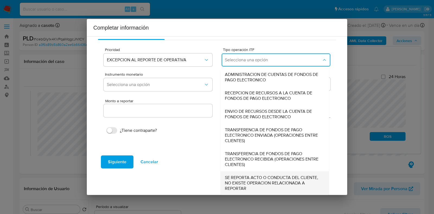
click at [238, 179] on span "SE REPORTA ACTO O CONDUCTA DEL CLIENTE, NO EXISTE OPERACION RELACIONADA A REPOR…" at bounding box center [273, 183] width 97 height 16
type input "0.00"
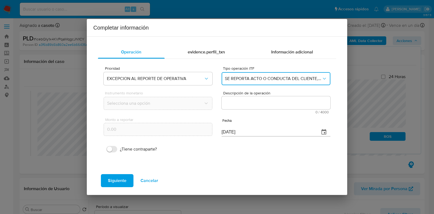
scroll to position [0, 0]
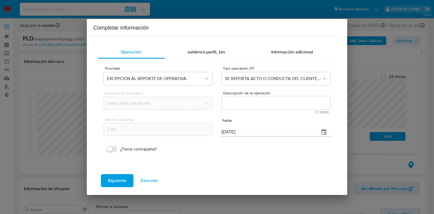
click at [238, 102] on textarea "Descripción de la operación" at bounding box center [276, 102] width 109 height 13
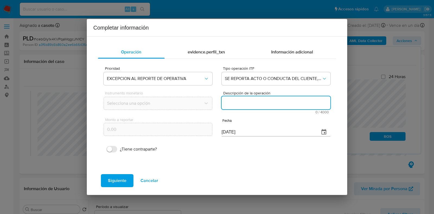
paste textarea "CONOCIMIENTO DEL CLIENTE O USUARIO/ CLIENTE RAFAEL RANGEL DORANTES NUMERO DE CL…"
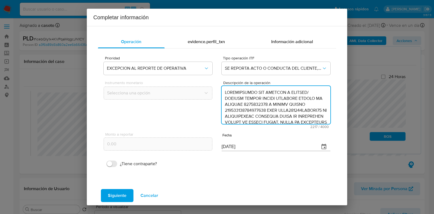
scroll to position [336, 0]
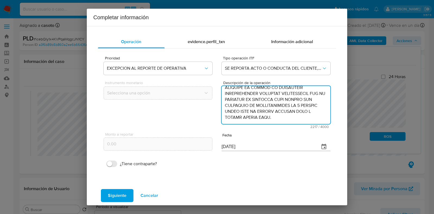
type textarea "CONOCIMIENTO DEL CLIENTE O USUARIO/ CLIENTE RAFAEL RANGEL DORANTES NUMERO DE CL…"
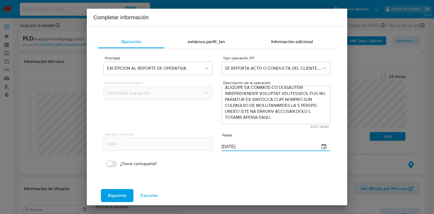
drag, startPoint x: 243, startPoint y: 147, endPoint x: 214, endPoint y: 144, distance: 28.3
click at [214, 144] on div "Monto a reportar 0.00 Fecha 08/09/2025" at bounding box center [217, 142] width 227 height 26
type input "30/06/2025"
click at [121, 195] on span "Siguiente" at bounding box center [117, 196] width 18 height 12
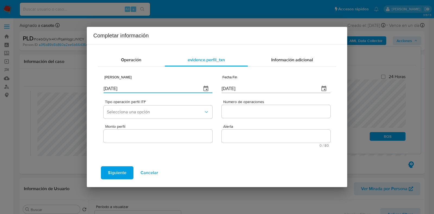
drag, startPoint x: 129, startPoint y: 90, endPoint x: 82, endPoint y: 83, distance: 48.3
click at [82, 83] on div "Completar información Operación evidence.perfil_txn Información adicional Fecha…" at bounding box center [217, 107] width 434 height 214
type input "01/06/2024"
drag, startPoint x: 246, startPoint y: 89, endPoint x: 220, endPoint y: 93, distance: 25.5
click at [220, 93] on div "Fecha Inicio 01/06/2024 Fecha Fin 08/09/2025" at bounding box center [217, 84] width 227 height 26
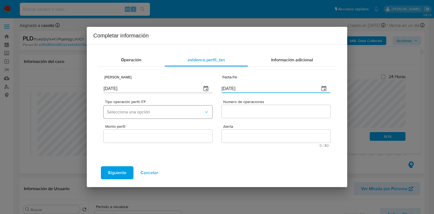
type input "31/12/2024"
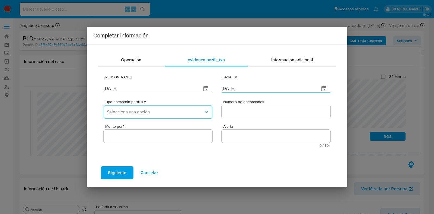
click at [184, 114] on span "Selecciona una opción" at bounding box center [155, 111] width 97 height 5
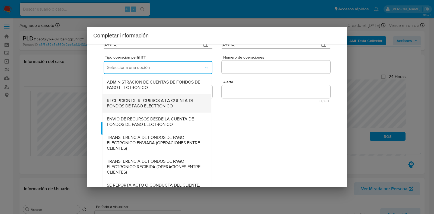
scroll to position [60, 0]
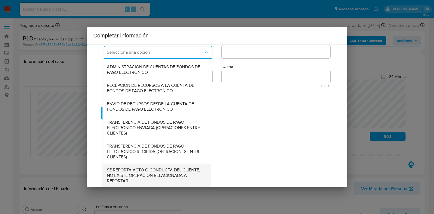
click at [152, 170] on span "SE REPORTA ACTO O CONDUCTA DEL CLIENTE, NO EXISTE OPERACION RELACIONADA A REPOR…" at bounding box center [155, 175] width 97 height 16
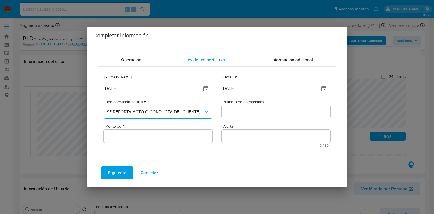
scroll to position [0, 0]
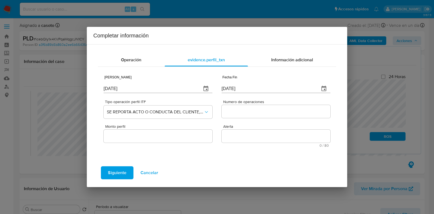
click at [246, 113] on input "Numero de operaciones" at bounding box center [276, 111] width 109 height 7
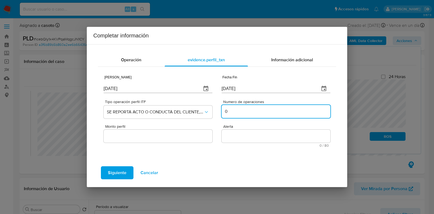
type input "0"
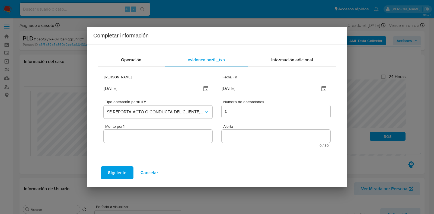
click at [164, 140] on div at bounding box center [158, 136] width 109 height 13
drag, startPoint x: 166, startPoint y: 134, endPoint x: 164, endPoint y: 140, distance: 6.3
click at [166, 134] on input "Monto perfil" at bounding box center [158, 136] width 109 height 7
click at [239, 138] on textarea "Alerta" at bounding box center [276, 136] width 109 height 13
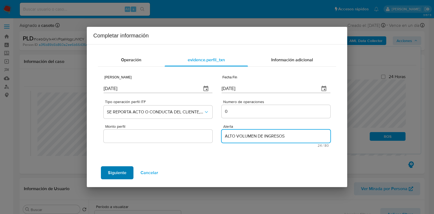
type textarea "ALTO VOLUMEN DE INGRESOS"
click at [113, 177] on span "Siguiente" at bounding box center [117, 173] width 18 height 12
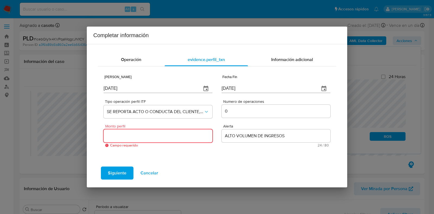
click at [129, 135] on input "Monto perfil" at bounding box center [158, 135] width 109 height 7
type input "0.00"
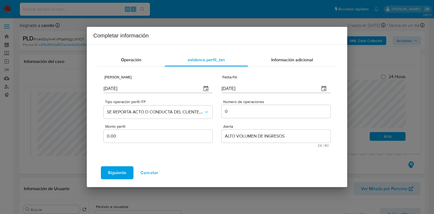
click at [111, 169] on span "Siguiente" at bounding box center [117, 173] width 18 height 12
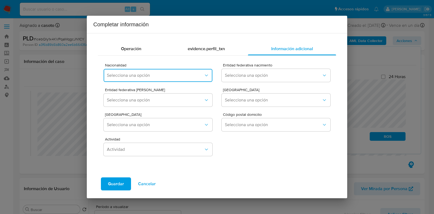
click at [150, 72] on button "Selecciona una opción" at bounding box center [158, 75] width 109 height 13
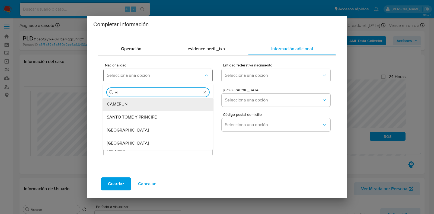
type input "ME"
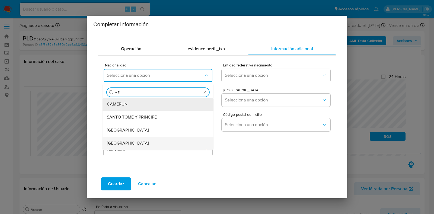
click at [119, 142] on span "MEXICO" at bounding box center [128, 143] width 42 height 5
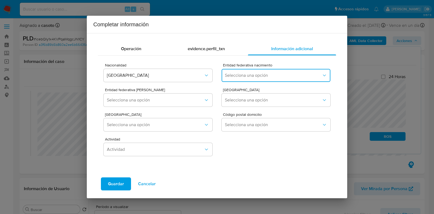
click at [241, 78] on button "Selecciona una opción" at bounding box center [276, 75] width 109 height 13
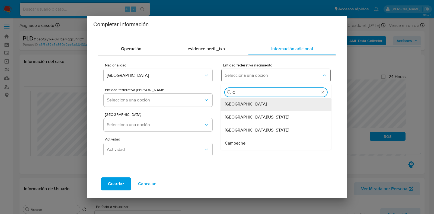
type input "CI"
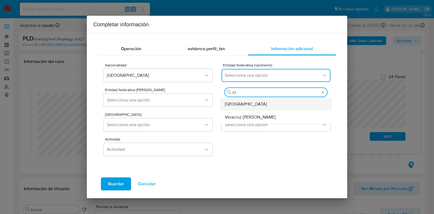
click at [234, 105] on span "Ciudad de México" at bounding box center [246, 103] width 42 height 5
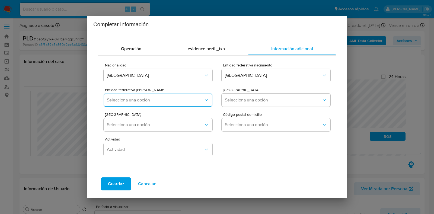
click at [152, 102] on span "Selecciona una opción" at bounding box center [155, 99] width 97 height 5
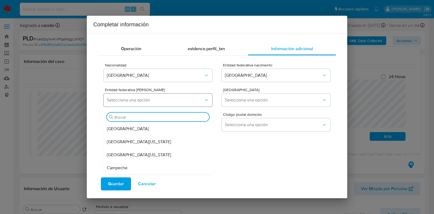
type input "E"
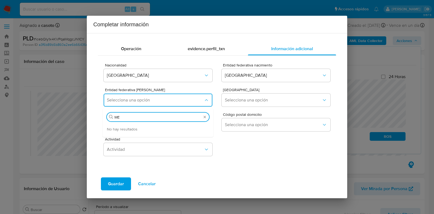
type input "M"
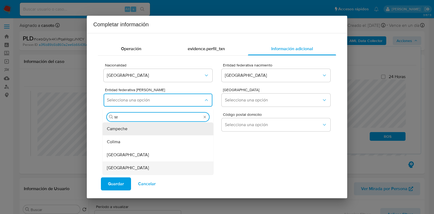
click at [130, 167] on div "México" at bounding box center [156, 167] width 99 height 13
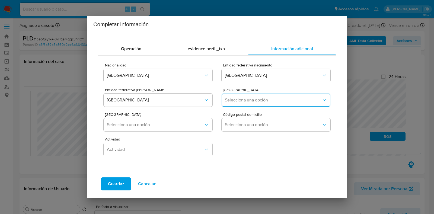
click at [233, 103] on button "Selecciona una opción" at bounding box center [276, 100] width 109 height 13
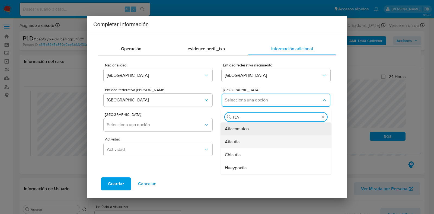
type input "TLAL"
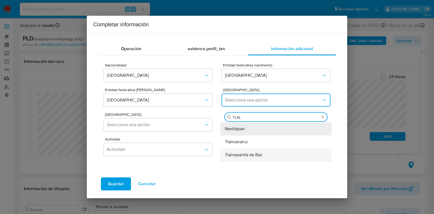
click at [245, 155] on span "Tlalnepantla de Baz" at bounding box center [243, 154] width 37 height 5
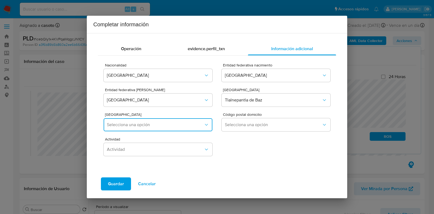
click at [128, 122] on span "Selecciona una opción" at bounding box center [155, 124] width 97 height 5
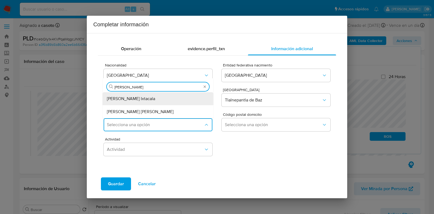
type input "PRADO"
click at [136, 114] on div "Prado Vallejo" at bounding box center [156, 111] width 99 height 13
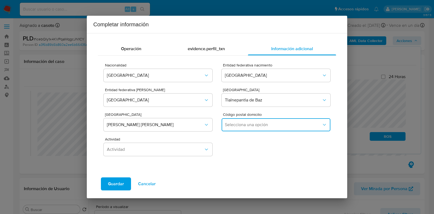
click at [228, 126] on span "Selecciona una opción" at bounding box center [273, 124] width 97 height 5
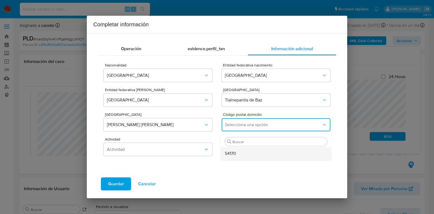
click at [240, 155] on div "54170" at bounding box center [274, 153] width 99 height 13
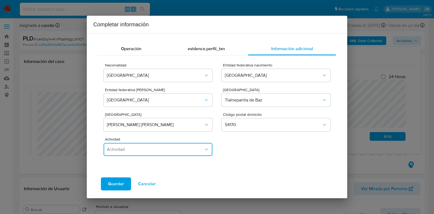
click at [159, 155] on button "Actividad" at bounding box center [158, 149] width 109 height 13
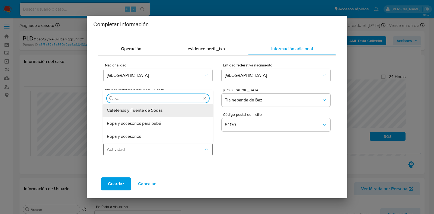
type input "S"
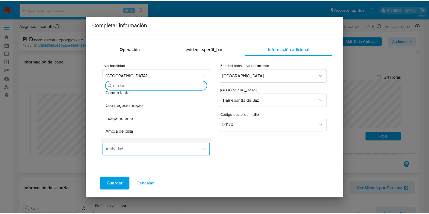
scroll to position [34, 0]
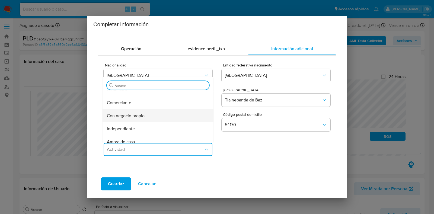
click at [144, 117] on span "Con negocio propio" at bounding box center [126, 115] width 38 height 5
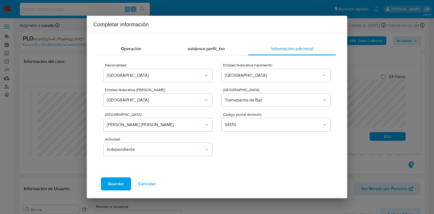
click at [117, 184] on span "Guardar" at bounding box center [116, 184] width 16 height 12
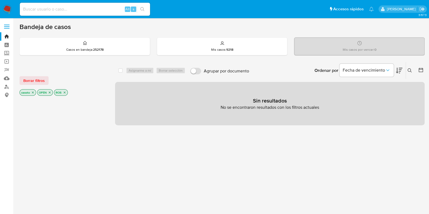
click at [65, 91] on icon "close-filter" at bounding box center [64, 92] width 3 height 3
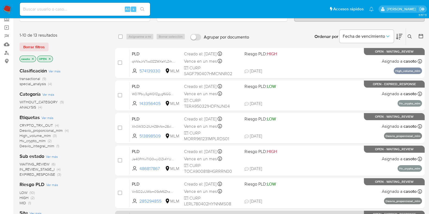
scroll to position [34, 0]
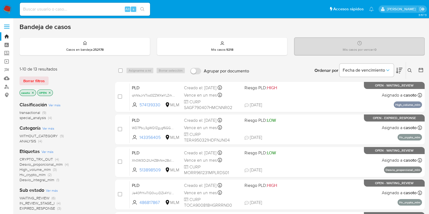
click at [409, 69] on icon at bounding box center [410, 70] width 4 height 4
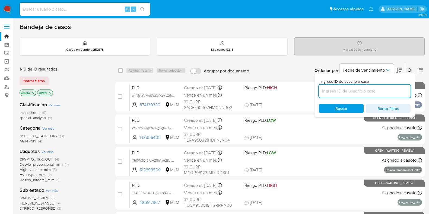
click at [345, 88] on input at bounding box center [365, 91] width 92 height 7
type input "1039860946"
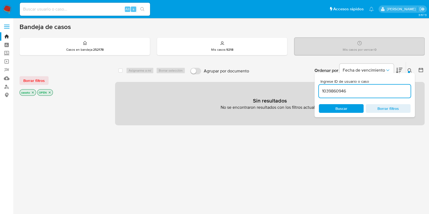
click at [410, 69] on icon at bounding box center [410, 70] width 4 height 4
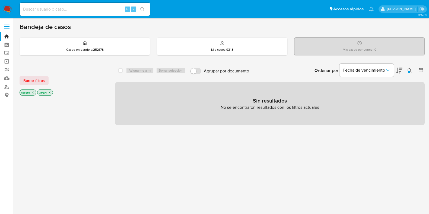
click at [33, 90] on p "casoto" at bounding box center [28, 93] width 16 height 6
click at [33, 91] on icon "close-filter" at bounding box center [32, 92] width 3 height 3
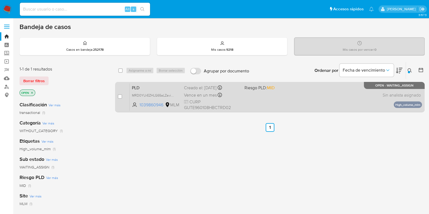
click at [330, 94] on div "PLD MRD0YUrEZHLG65aLZaviyV5B 1039860946 MLM Riesgo PLD: MID Creado el: [DATE] C…" at bounding box center [276, 96] width 292 height 27
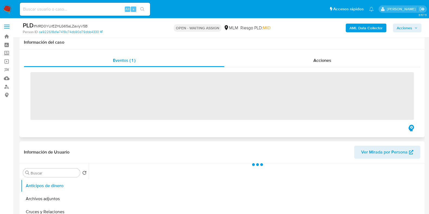
scroll to position [68, 0]
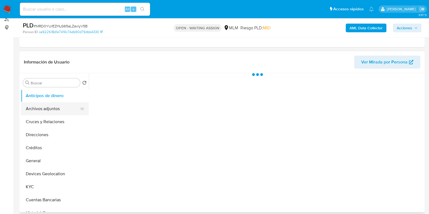
click at [50, 112] on button "Archivos adjuntos" at bounding box center [52, 108] width 63 height 13
select select "10"
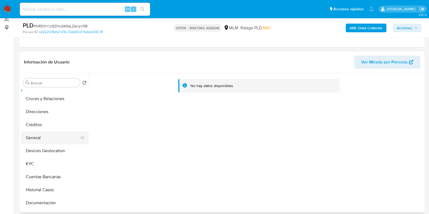
scroll to position [34, 0]
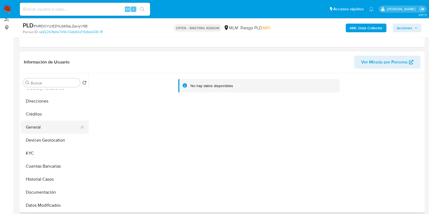
click at [40, 124] on button "General" at bounding box center [52, 127] width 63 height 13
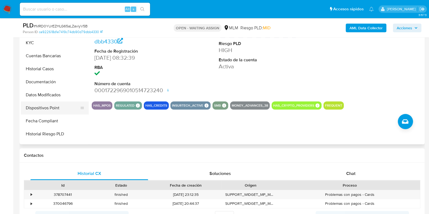
scroll to position [68, 0]
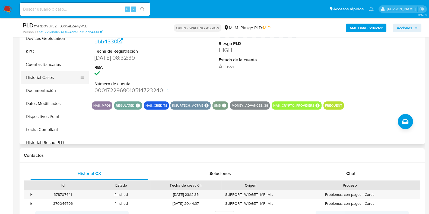
click at [38, 81] on button "Historial Casos" at bounding box center [52, 77] width 63 height 13
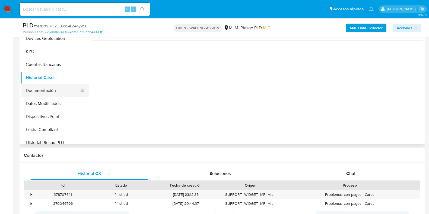
click at [49, 93] on button "Documentación" at bounding box center [52, 90] width 63 height 13
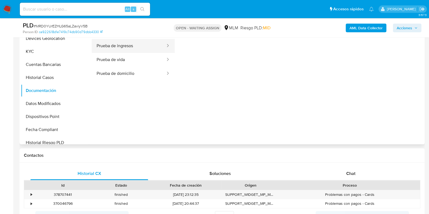
click at [125, 48] on button "Prueba de ingresos" at bounding box center [129, 46] width 74 height 14
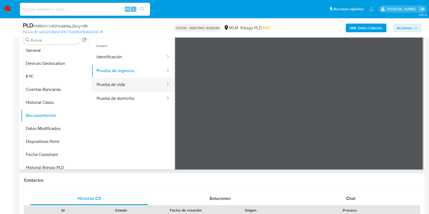
scroll to position [102, 0]
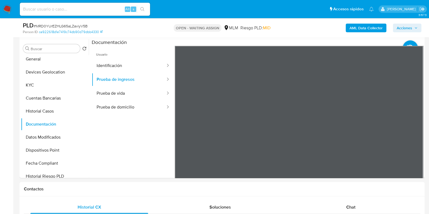
click at [122, 72] on button "Identificación" at bounding box center [129, 66] width 74 height 14
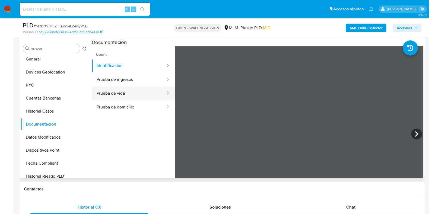
click at [126, 94] on button "Prueba de vida" at bounding box center [129, 94] width 74 height 14
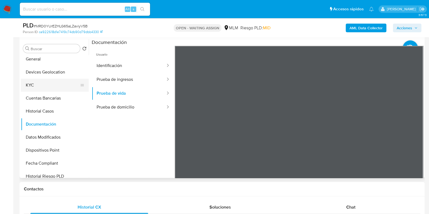
click at [31, 82] on button "KYC" at bounding box center [52, 85] width 63 height 13
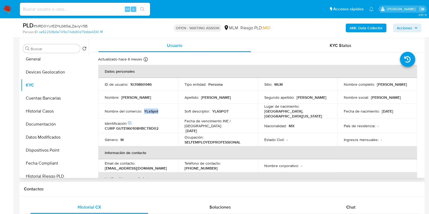
drag, startPoint x: 159, startPoint y: 110, endPoint x: 144, endPoint y: 111, distance: 14.9
click at [144, 111] on div "Nombre del comercio : YLaSpot" at bounding box center [138, 111] width 67 height 5
copy p "YLaSpot"
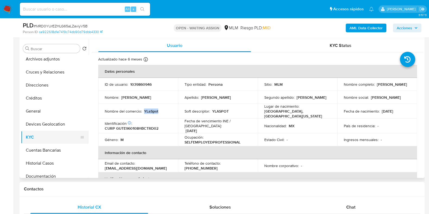
scroll to position [0, 0]
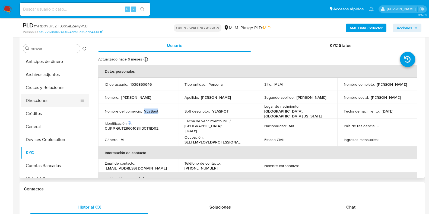
click at [39, 102] on button "Direcciones" at bounding box center [52, 100] width 63 height 13
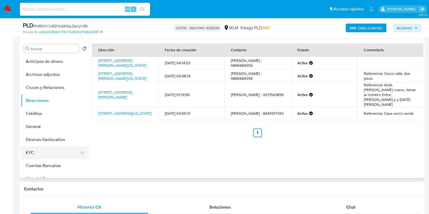
click at [28, 154] on button "KYC" at bounding box center [52, 152] width 63 height 13
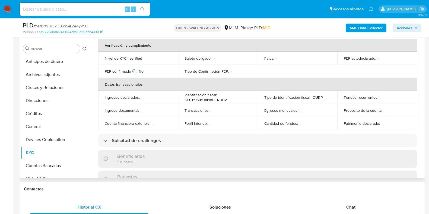
scroll to position [64, 0]
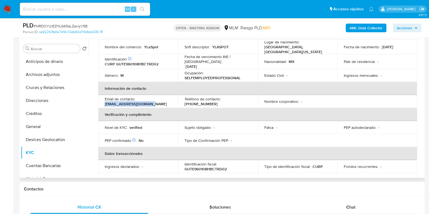
drag, startPoint x: 153, startPoint y: 103, endPoint x: 105, endPoint y: 102, distance: 48.6
click at [105, 102] on div "Email de contacto : [EMAIL_ADDRESS][DOMAIN_NAME]" at bounding box center [138, 102] width 67 height 10
copy p "[EMAIL_ADDRESS][DOMAIN_NAME]"
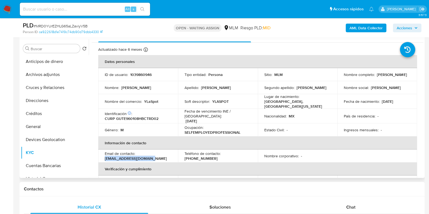
scroll to position [0, 0]
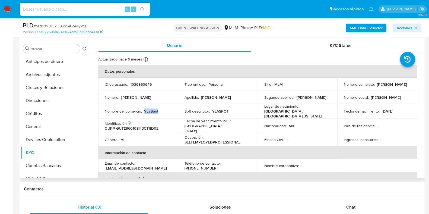
drag, startPoint x: 161, startPoint y: 113, endPoint x: 144, endPoint y: 112, distance: 16.8
click at [144, 112] on td "Nombre del comercio : YLaSpot" at bounding box center [138, 111] width 80 height 15
copy p "YLaSpot"
drag, startPoint x: 248, startPoint y: 164, endPoint x: 231, endPoint y: 162, distance: 17.0
click at [231, 162] on div "Teléfono de contacto : [PHONE_NUMBER]" at bounding box center [217, 166] width 67 height 10
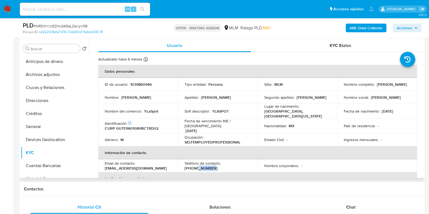
copy p "6489356"
drag, startPoint x: 394, startPoint y: 86, endPoint x: 343, endPoint y: 87, distance: 51.6
click at [377, 87] on p "[PERSON_NAME]" at bounding box center [392, 84] width 30 height 5
copy p "[PERSON_NAME]"
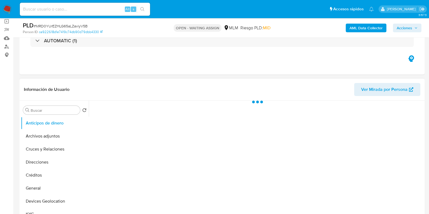
scroll to position [102, 0]
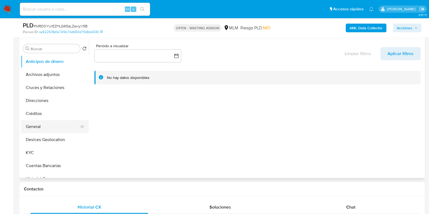
select select "10"
click at [43, 155] on button "KYC" at bounding box center [52, 152] width 63 height 13
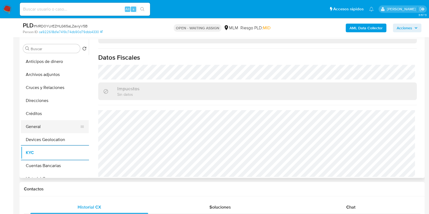
click at [39, 124] on button "General" at bounding box center [52, 126] width 63 height 13
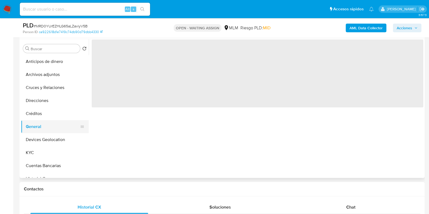
scroll to position [0, 0]
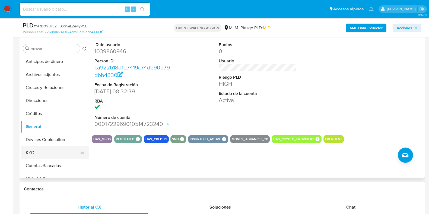
click at [39, 151] on button "KYC" at bounding box center [52, 152] width 63 height 13
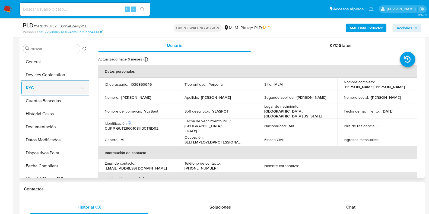
scroll to position [68, 0]
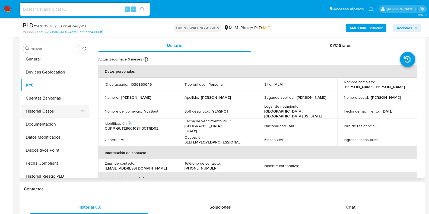
click at [39, 115] on button "Historial Casos" at bounding box center [52, 111] width 63 height 13
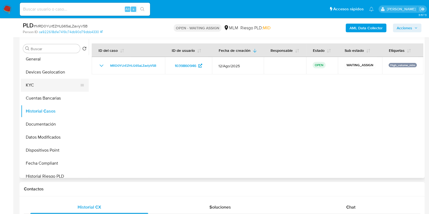
click at [38, 89] on button "KYC" at bounding box center [52, 85] width 63 height 13
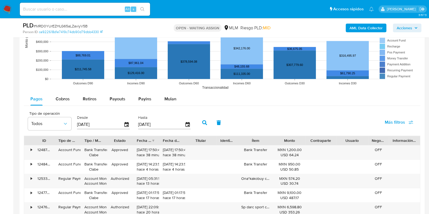
scroll to position [577, 0]
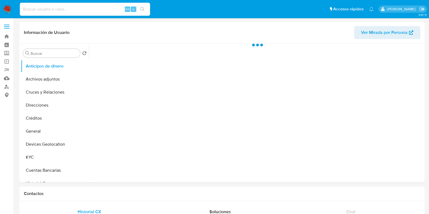
click at [77, 10] on input at bounding box center [85, 9] width 130 height 7
paste input "1859851051"
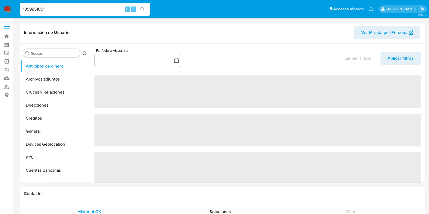
type input "1859851051"
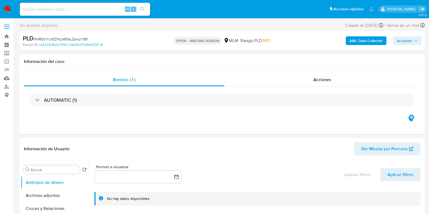
select select "10"
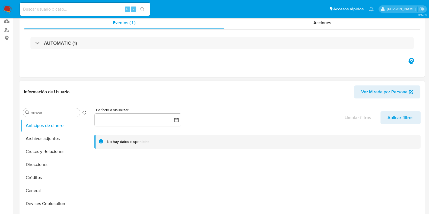
scroll to position [102, 0]
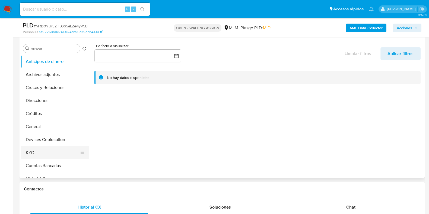
click at [58, 148] on button "KYC" at bounding box center [52, 152] width 63 height 13
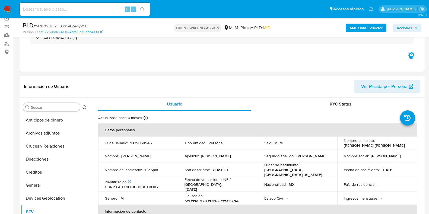
scroll to position [68, 0]
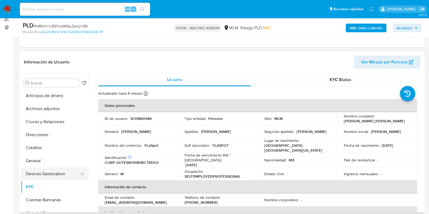
click at [44, 170] on button "Devices Geolocation" at bounding box center [52, 173] width 63 height 13
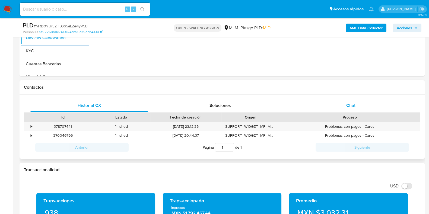
scroll to position [339, 0]
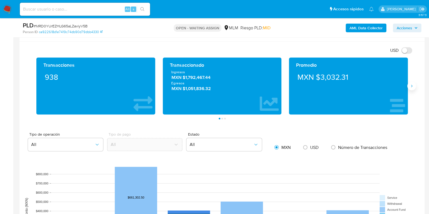
click at [412, 89] on button "Siguiente" at bounding box center [411, 86] width 9 height 9
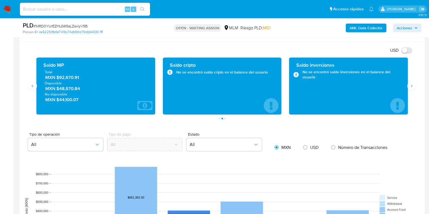
click at [71, 79] on span "MXN $92,670.91" at bounding box center [95, 77] width 101 height 6
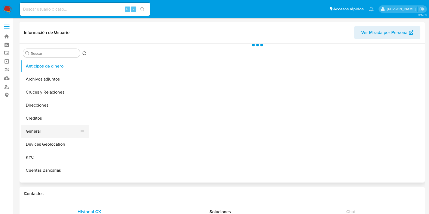
click at [42, 134] on button "General" at bounding box center [52, 131] width 63 height 13
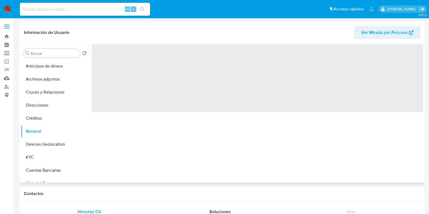
select select "10"
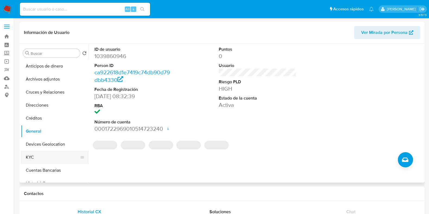
click at [46, 158] on button "KYC" at bounding box center [52, 157] width 63 height 13
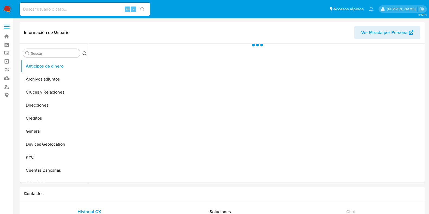
click at [53, 6] on input at bounding box center [85, 9] width 130 height 7
paste input "1859851051"
type input "1859851051"
click at [35, 152] on button "KYC" at bounding box center [52, 157] width 63 height 13
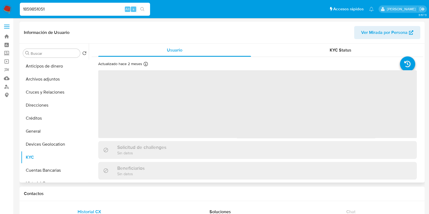
select select "10"
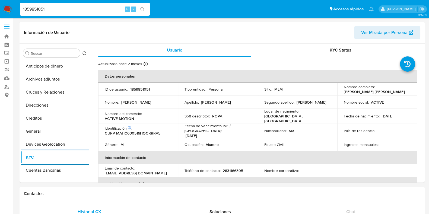
click at [42, 8] on input "1859851051" at bounding box center [85, 9] width 130 height 7
click at [46, 10] on input "1859851051" at bounding box center [85, 9] width 130 height 7
click at [142, 11] on icon "search-icon" at bounding box center [142, 9] width 4 height 4
drag, startPoint x: 138, startPoint y: 119, endPoint x: 141, endPoint y: 132, distance: 13.2
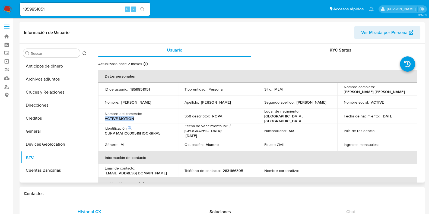
click at [103, 117] on td "Nombre del comercio : ACTIVE MOTION" at bounding box center [138, 116] width 80 height 15
copy p "ACTIVE MOTION"
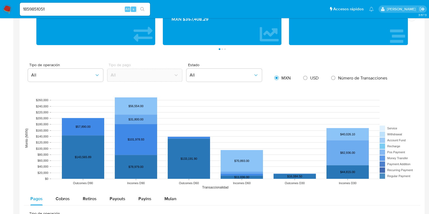
scroll to position [475, 0]
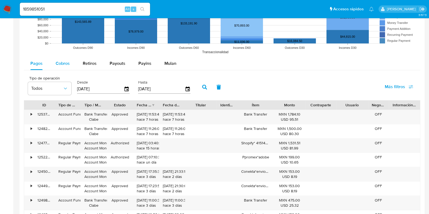
click at [67, 64] on span "Cobros" at bounding box center [63, 63] width 14 height 6
select select "10"
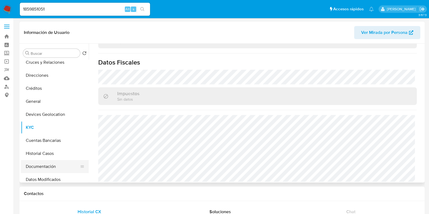
scroll to position [68, 0]
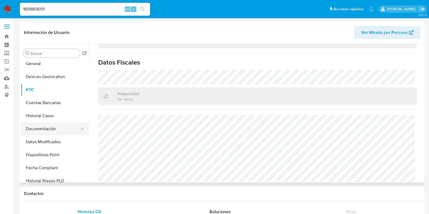
click at [50, 130] on button "Documentación" at bounding box center [52, 128] width 63 height 13
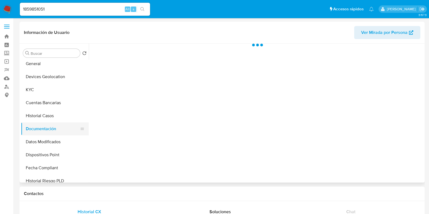
scroll to position [0, 0]
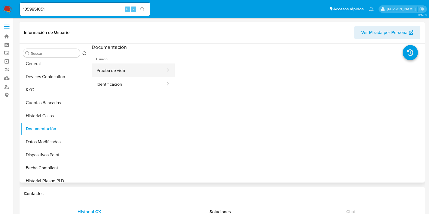
click at [133, 73] on button "Prueba de vida" at bounding box center [129, 70] width 74 height 14
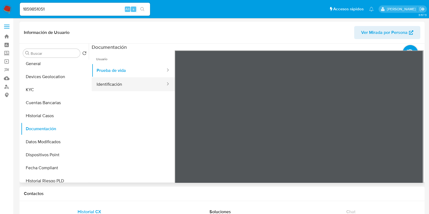
click at [129, 87] on button "Identificación" at bounding box center [129, 84] width 74 height 14
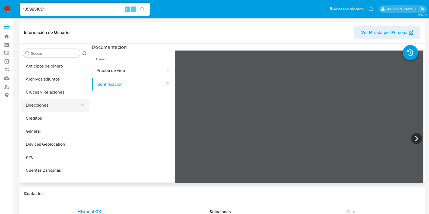
scroll to position [34, 0]
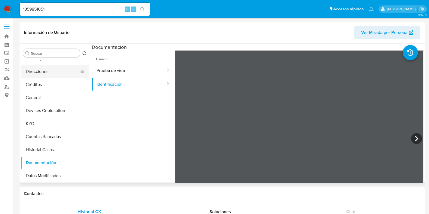
click at [40, 73] on button "Direcciones" at bounding box center [52, 71] width 63 height 13
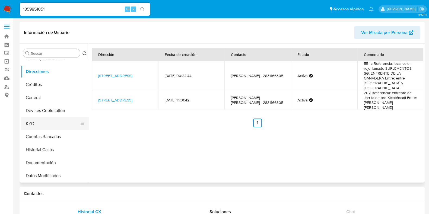
click at [41, 125] on button "KYC" at bounding box center [52, 123] width 63 height 13
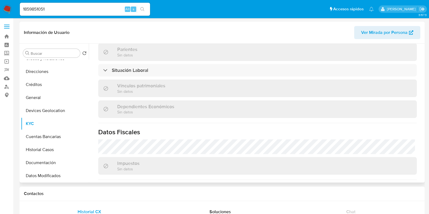
scroll to position [341, 0]
